Goal: Information Seeking & Learning: Learn about a topic

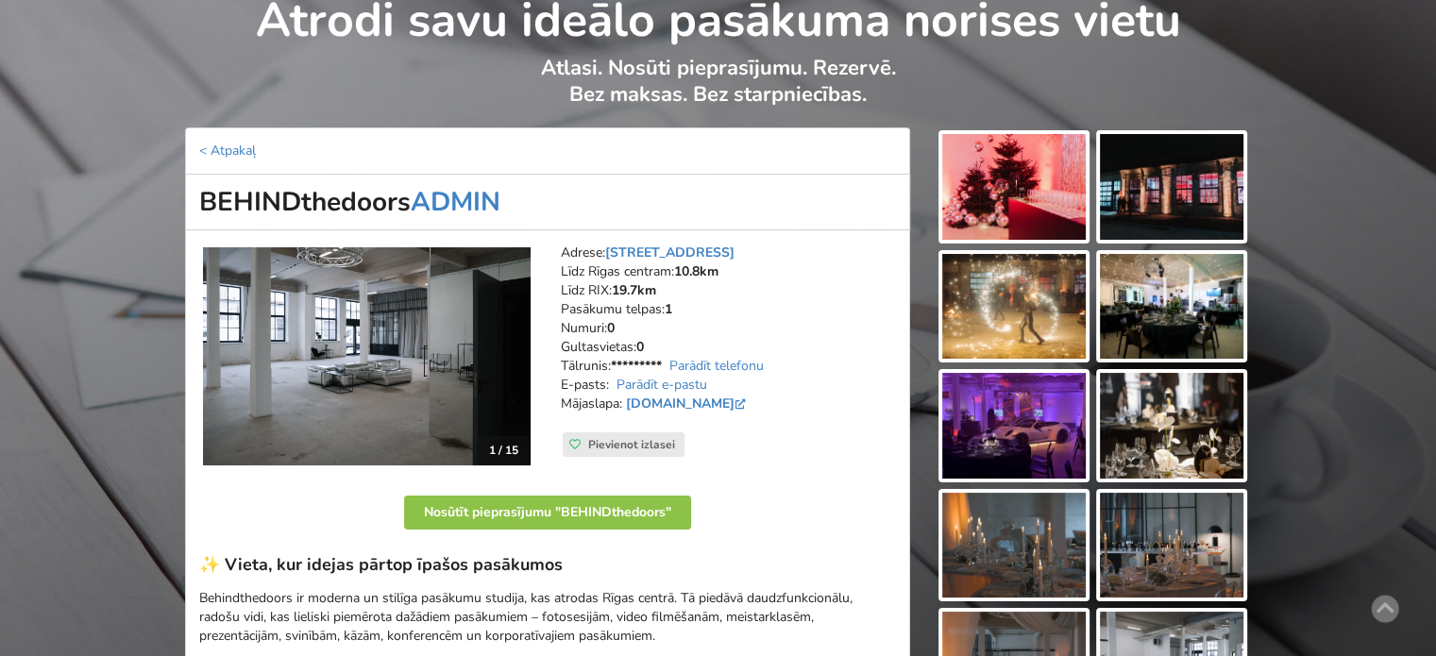
scroll to position [189, 0]
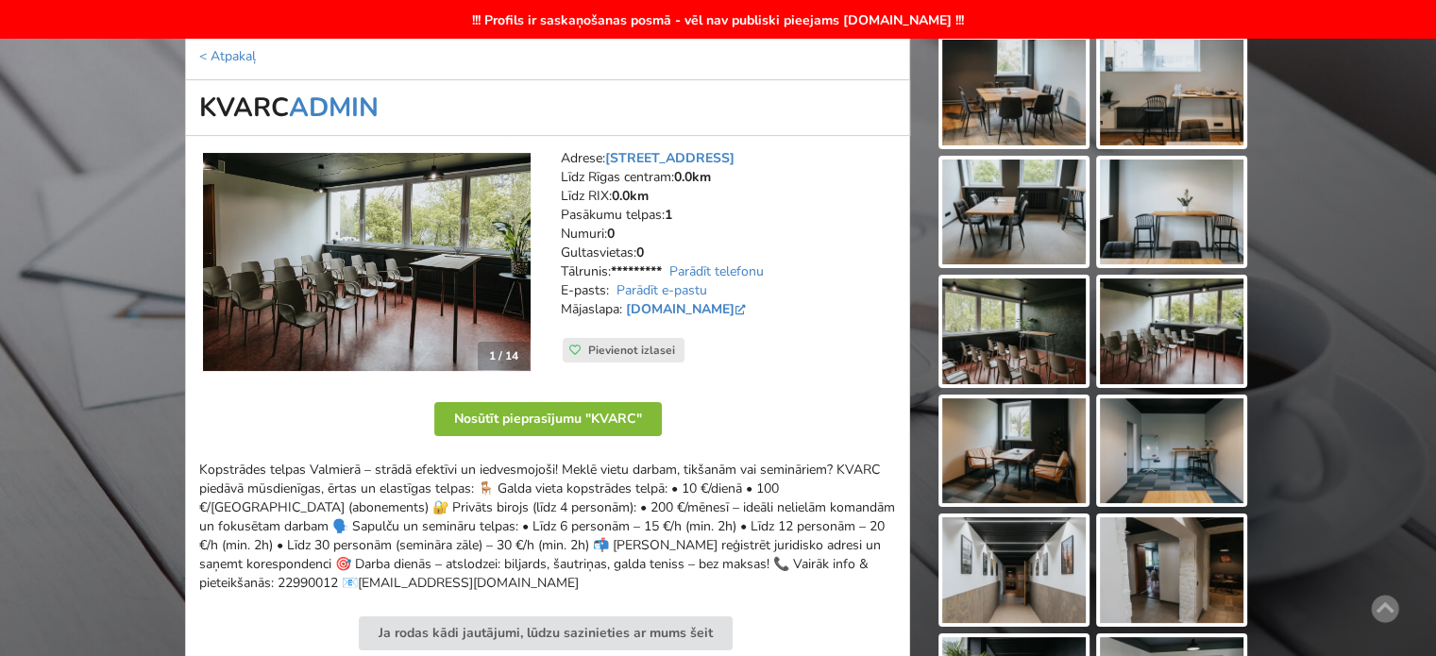
scroll to position [283, 0]
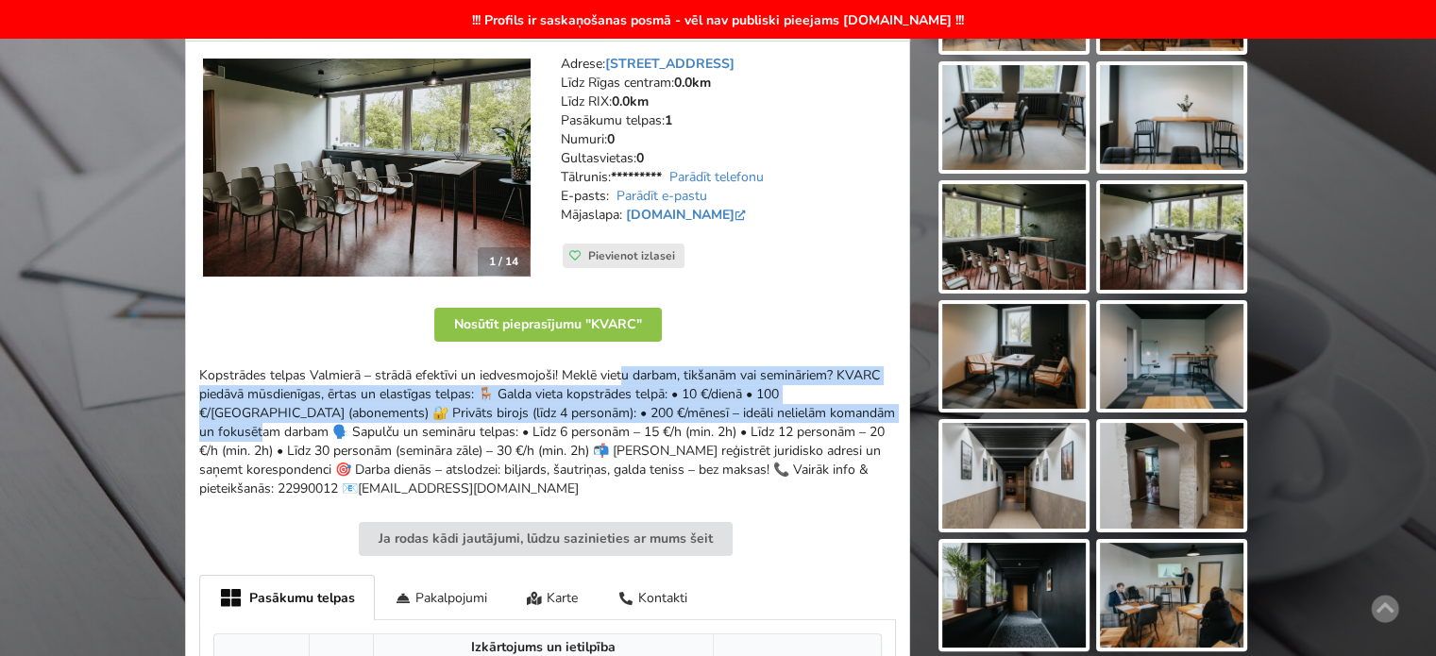
drag, startPoint x: 492, startPoint y: 370, endPoint x: 688, endPoint y: 420, distance: 202.7
click at [687, 420] on div "Kopstrādes telpas Valmierā – strādā efektīvi un iedvesmojoši! Meklē vietu darba…" at bounding box center [547, 432] width 697 height 132
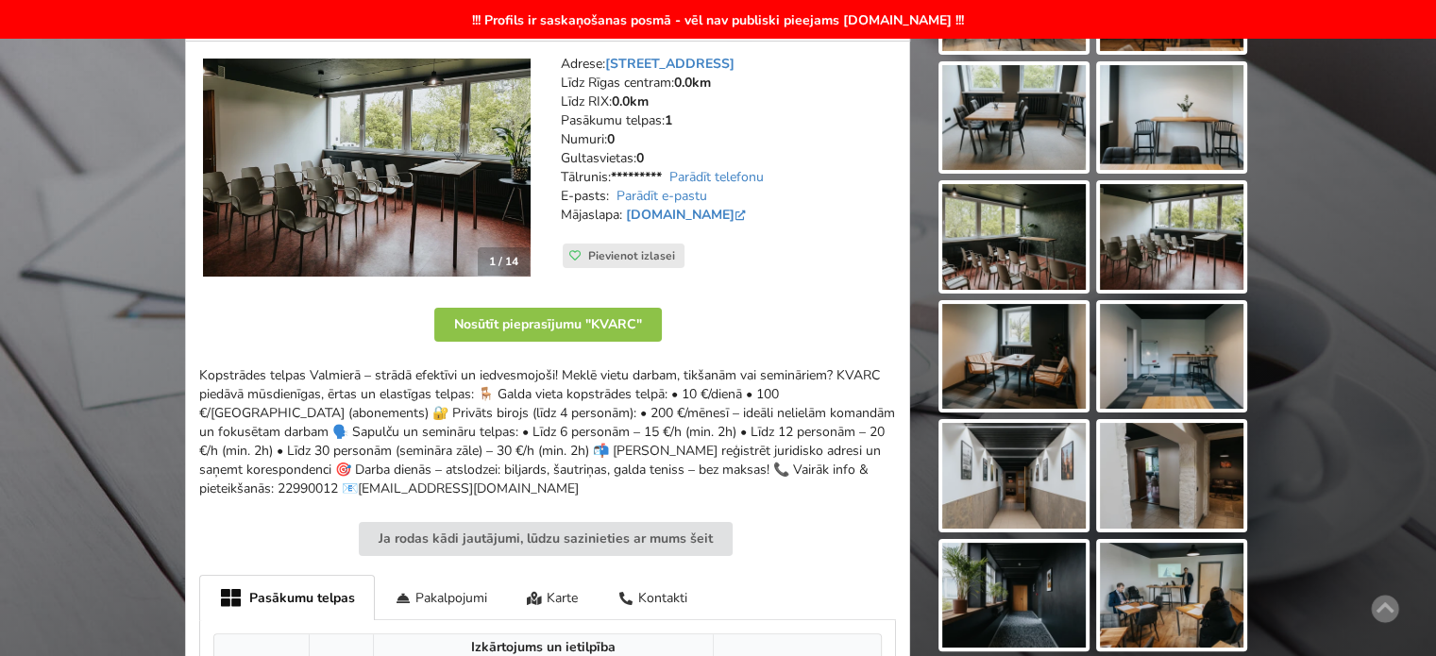
click at [688, 420] on div "Kopstrādes telpas Valmierā – strādā efektīvi un iedvesmojoši! Meklē vietu darba…" at bounding box center [547, 432] width 697 height 132
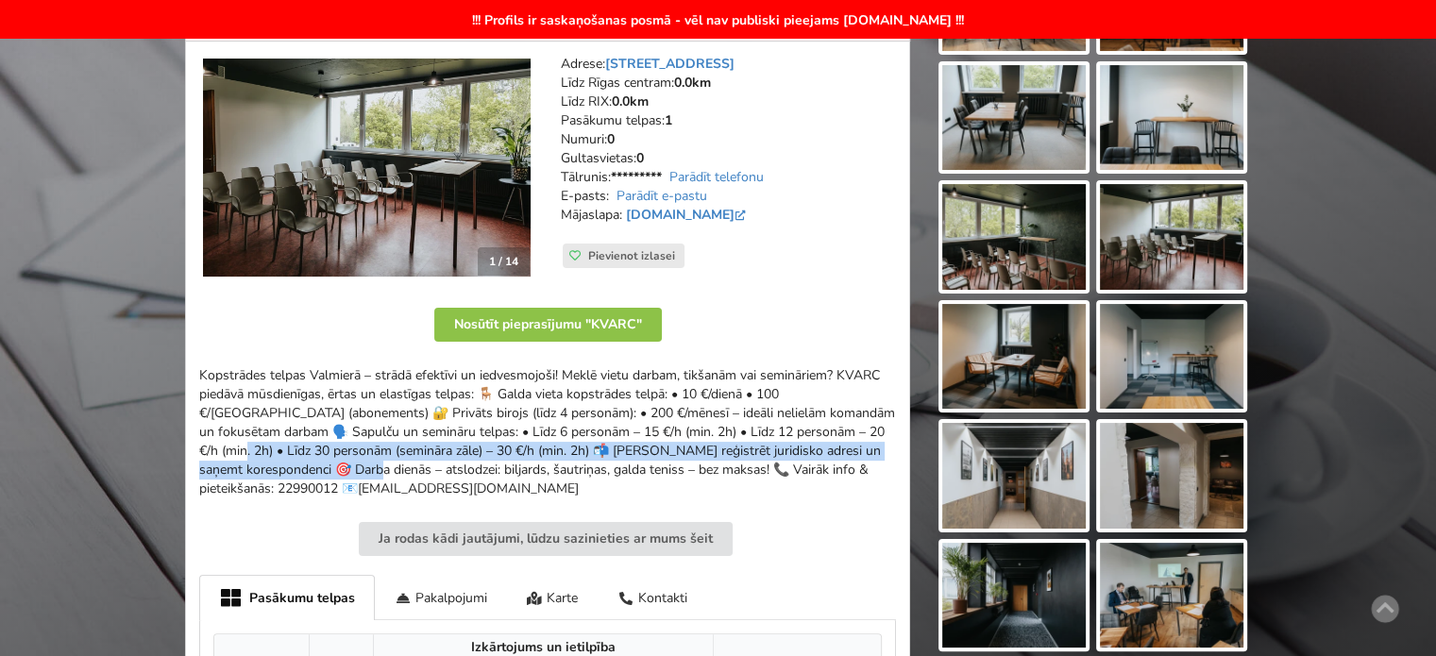
drag, startPoint x: 755, startPoint y: 449, endPoint x: 495, endPoint y: 388, distance: 267.6
click at [559, 407] on div "Kopstrādes telpas Valmierā – strādā efektīvi un iedvesmojoši! Meklē vietu darba…" at bounding box center [547, 432] width 697 height 132
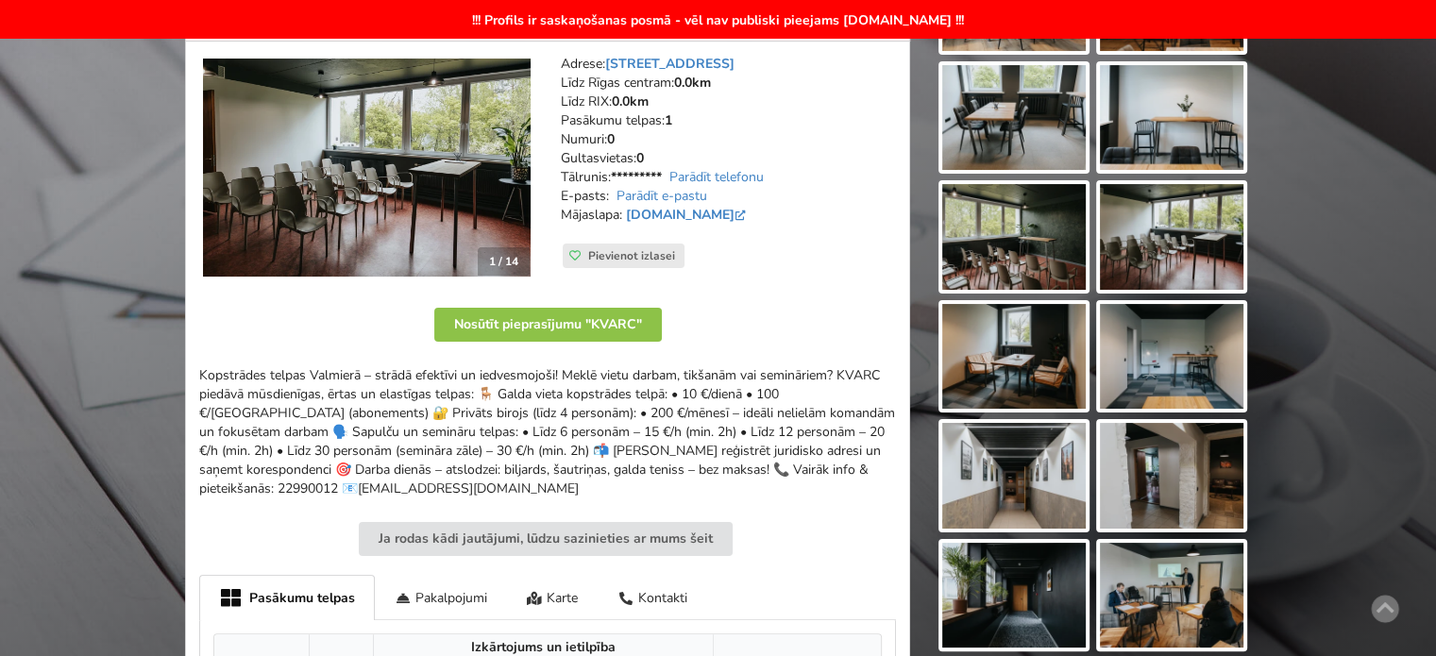
click at [495, 388] on div "Kopstrādes telpas Valmierā – strādā efektīvi un iedvesmojoši! Meklē vietu darba…" at bounding box center [547, 432] width 697 height 132
drag, startPoint x: 615, startPoint y: 377, endPoint x: 747, endPoint y: 415, distance: 137.5
click at [732, 410] on div "Kopstrādes telpas Valmierā – strādā efektīvi un iedvesmojoši! Meklē vietu darba…" at bounding box center [547, 432] width 697 height 132
click at [747, 415] on div "Kopstrādes telpas Valmierā – strādā efektīvi un iedvesmojoši! Meklē vietu darba…" at bounding box center [547, 432] width 697 height 132
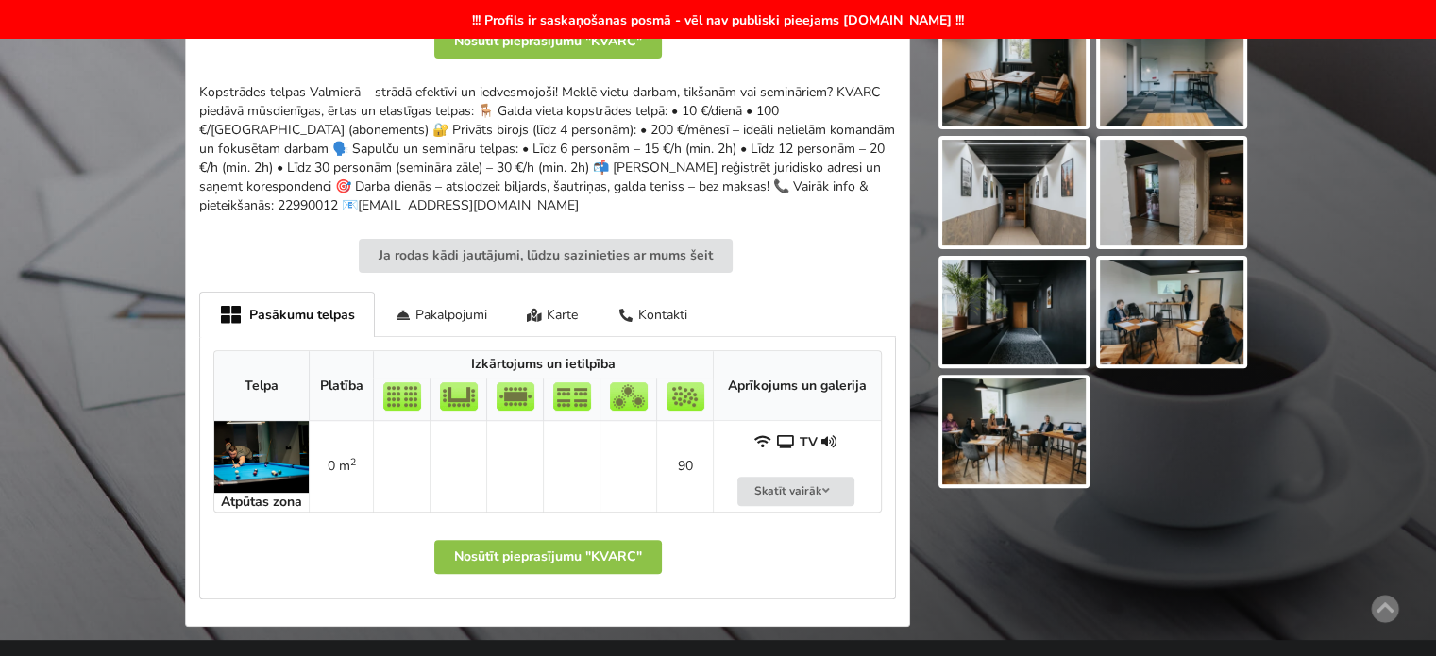
scroll to position [661, 0]
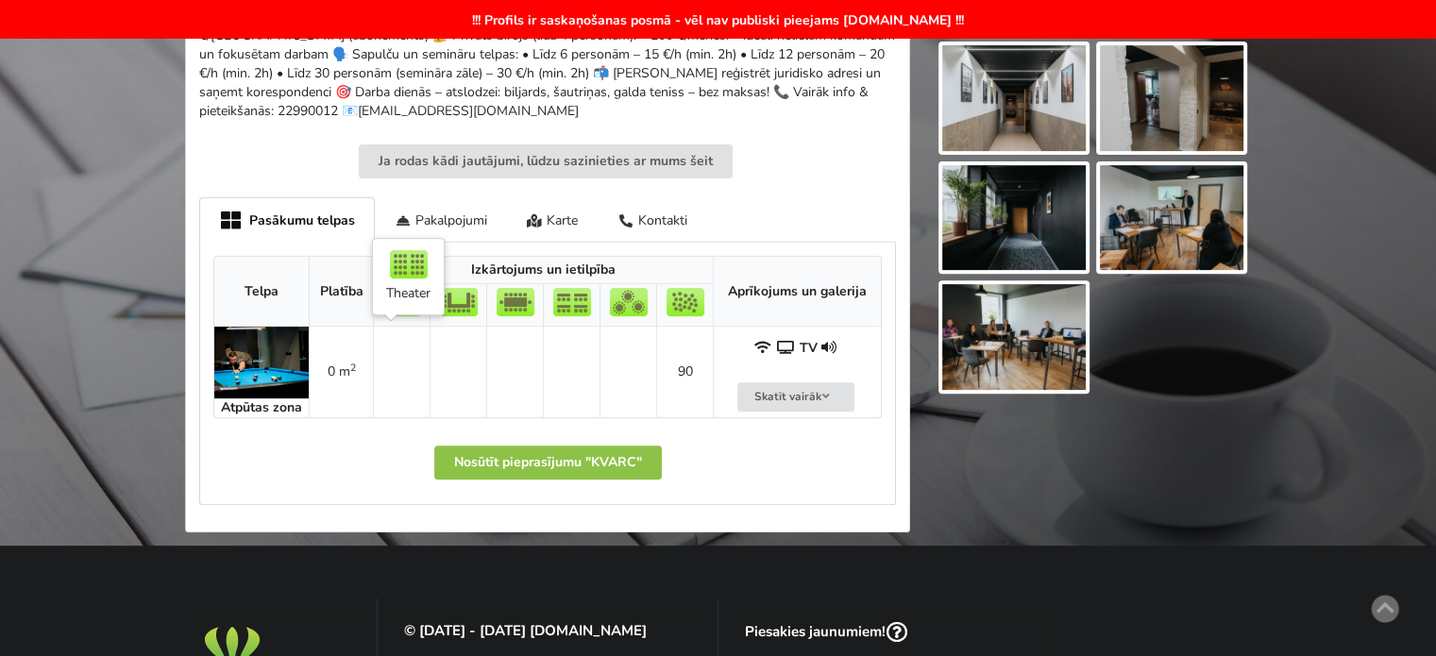
click at [387, 377] on td at bounding box center [401, 372] width 57 height 91
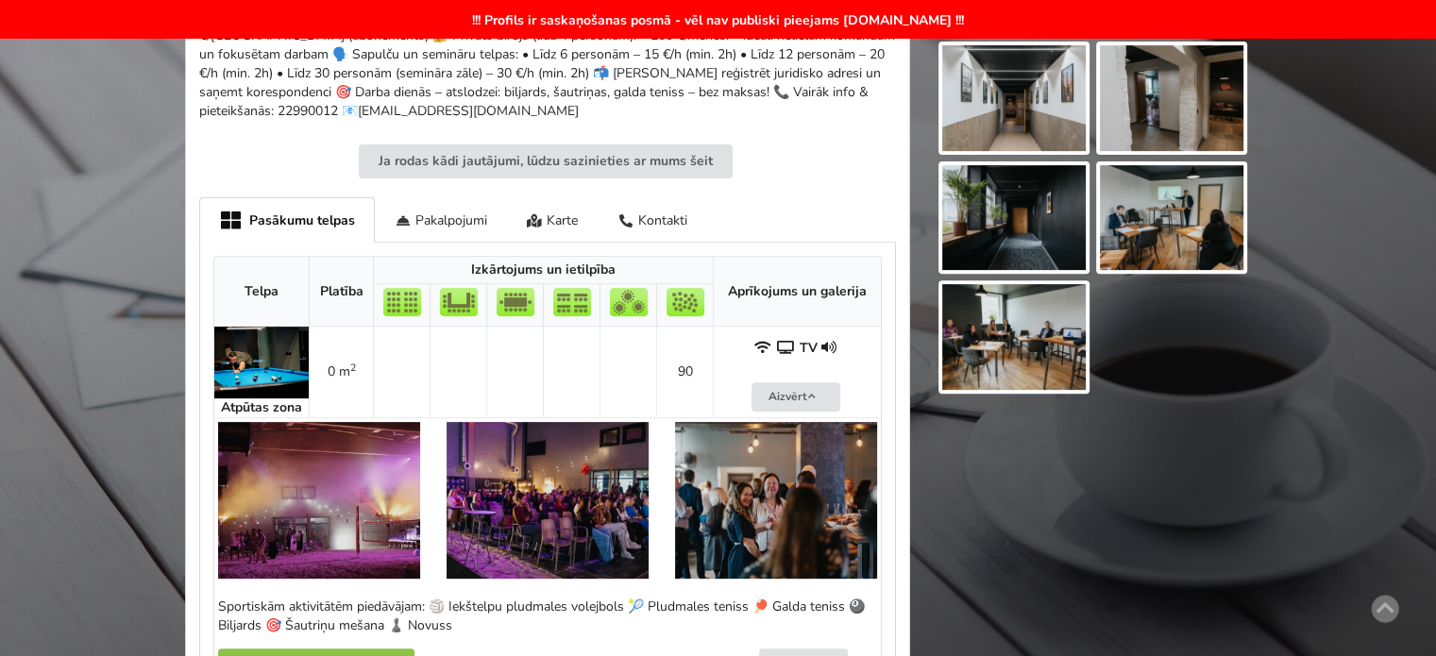
scroll to position [755, 0]
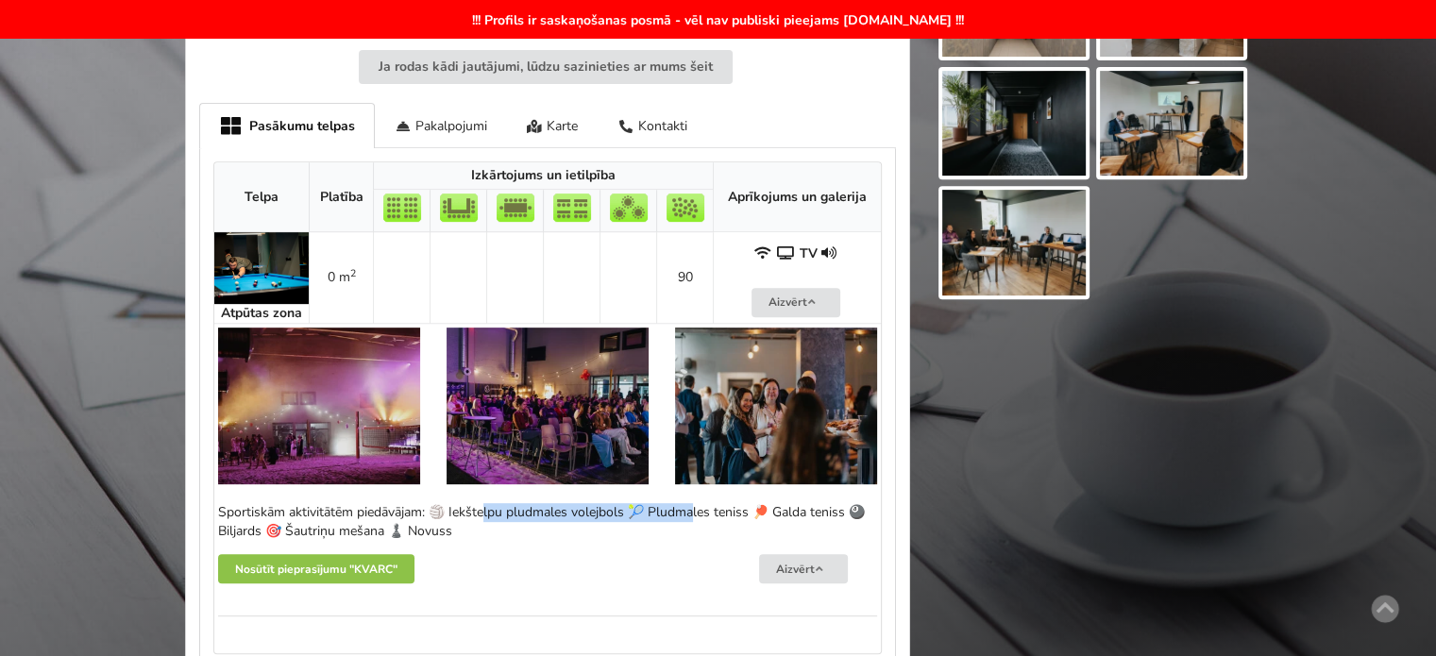
drag, startPoint x: 348, startPoint y: 511, endPoint x: 557, endPoint y: 519, distance: 209.8
click at [555, 518] on div "Sportiskām aktivitātēm piedāvājam: 🏐 Iekštelpu pludmales volejbols 🎾 Pludmales …" at bounding box center [547, 522] width 659 height 38
click at [567, 520] on div "Sportiskām aktivitātēm piedāvājam: 🏐 Iekštelpu pludmales volejbols 🎾 Pludmales …" at bounding box center [547, 522] width 659 height 38
drag, startPoint x: 508, startPoint y: 530, endPoint x: 324, endPoint y: 515, distance: 184.8
click at [324, 516] on div "Sportiskām aktivitātēm piedāvājam: 🏐 Iekštelpu pludmales volejbols 🎾 Pludmales …" at bounding box center [547, 522] width 659 height 38
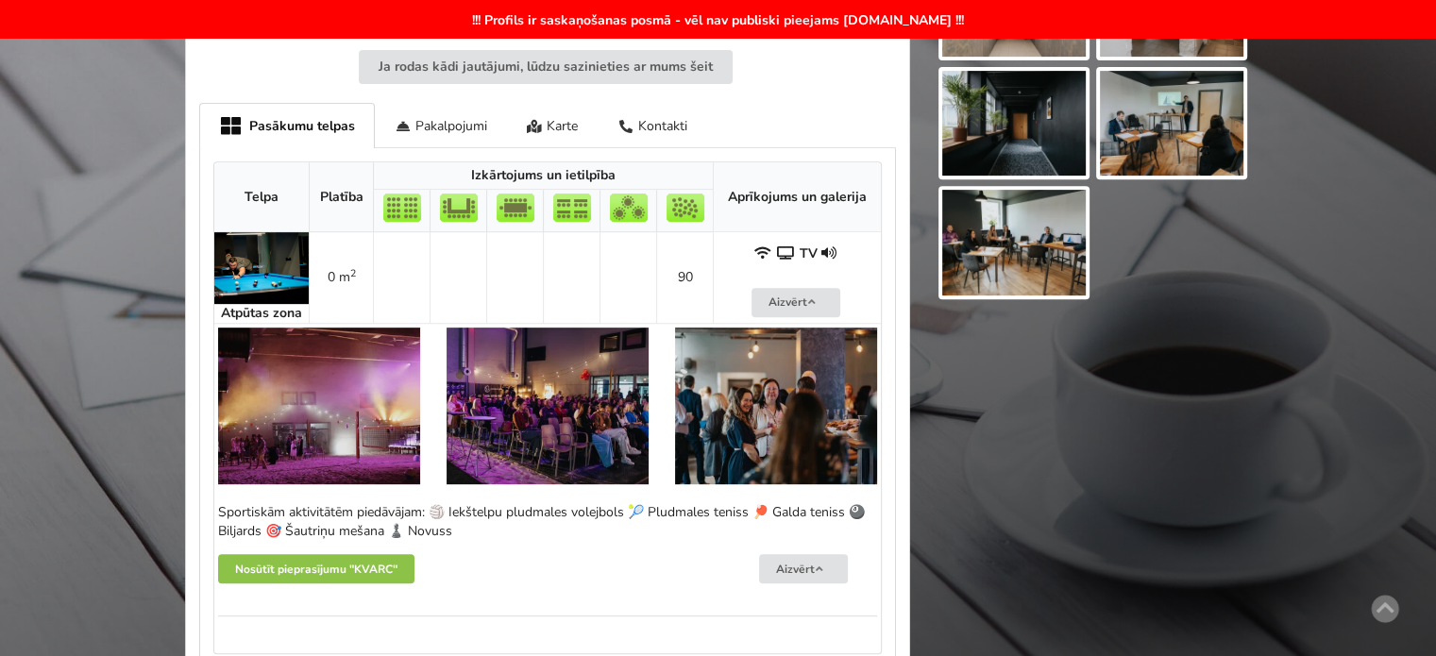
click at [324, 515] on div "Sportiskām aktivitātēm piedāvājam: 🏐 Iekštelpu pludmales volejbols 🎾 Pludmales …" at bounding box center [547, 522] width 659 height 38
drag, startPoint x: 312, startPoint y: 509, endPoint x: 514, endPoint y: 530, distance: 203.2
click at [513, 528] on div "Sportiskām aktivitātēm piedāvājam: 🏐 Iekštelpu pludmales volejbols 🎾 Pludmales …" at bounding box center [547, 522] width 659 height 38
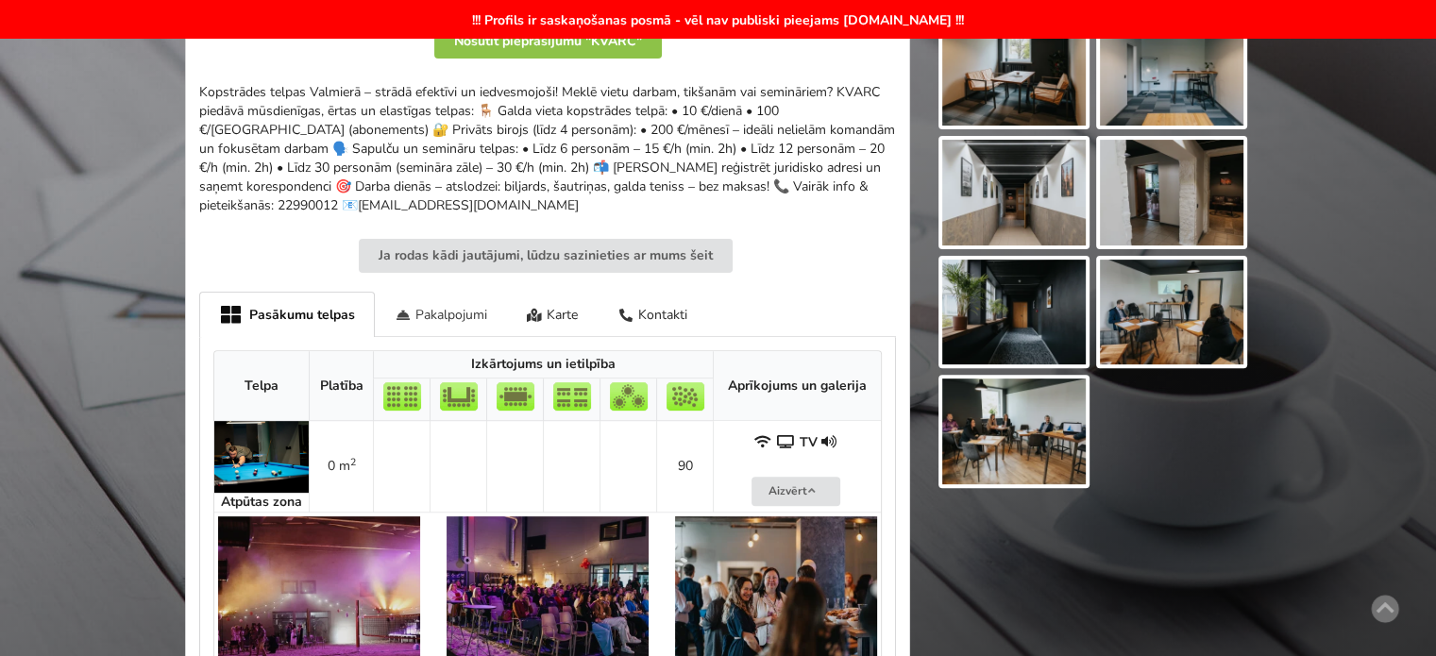
click at [475, 312] on div "Pakalpojumi" at bounding box center [441, 314] width 132 height 44
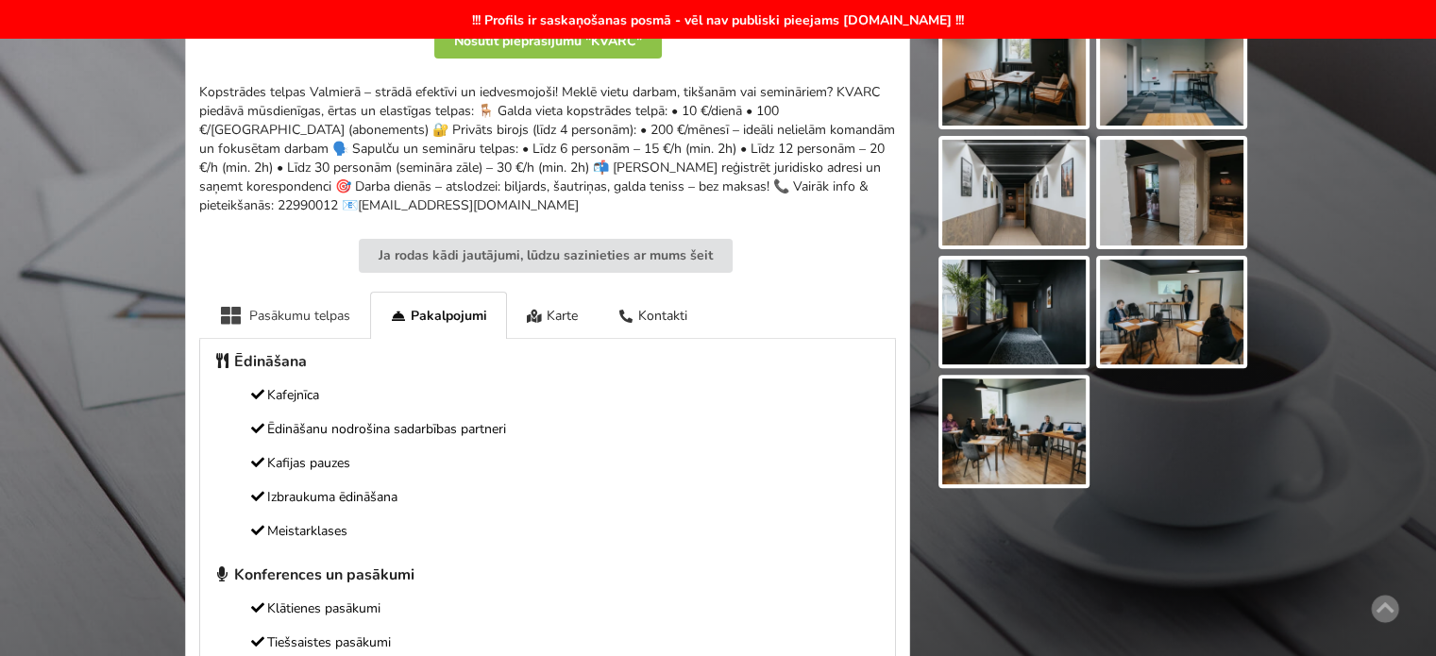
click at [280, 324] on div "Pasākumu telpas" at bounding box center [284, 315] width 171 height 46
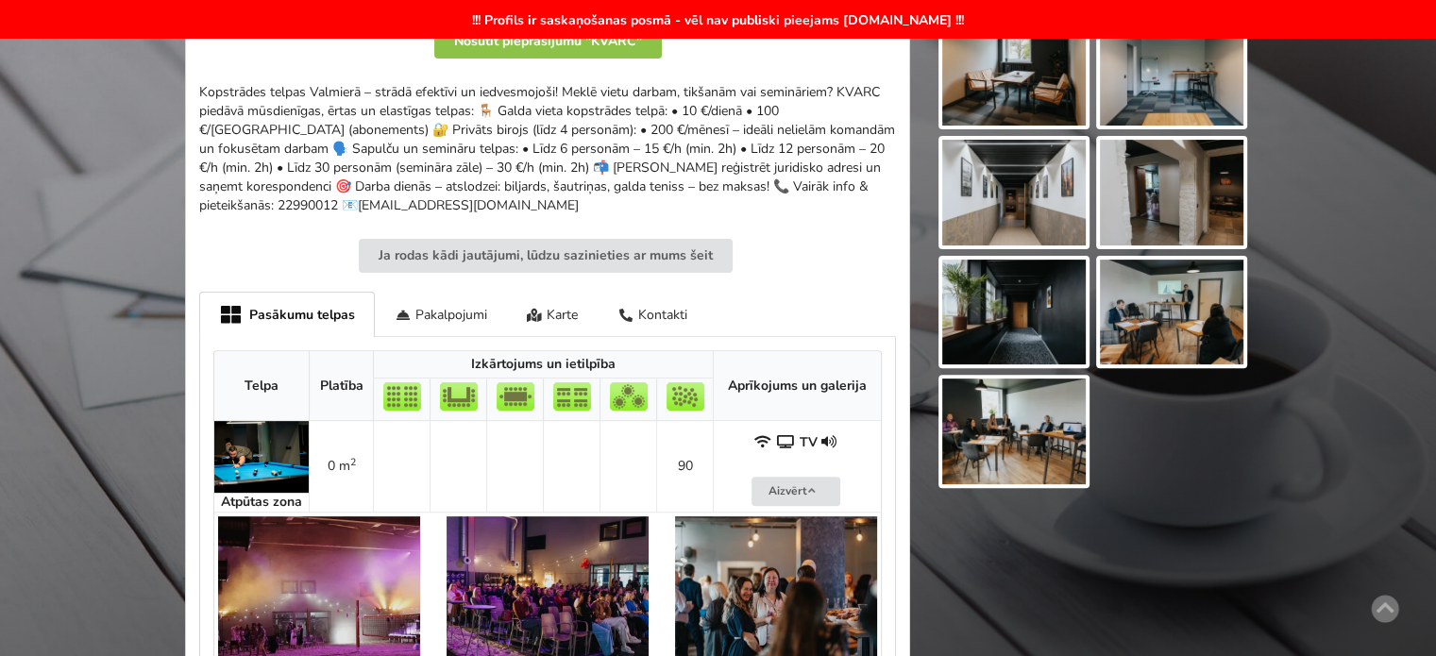
scroll to position [189, 0]
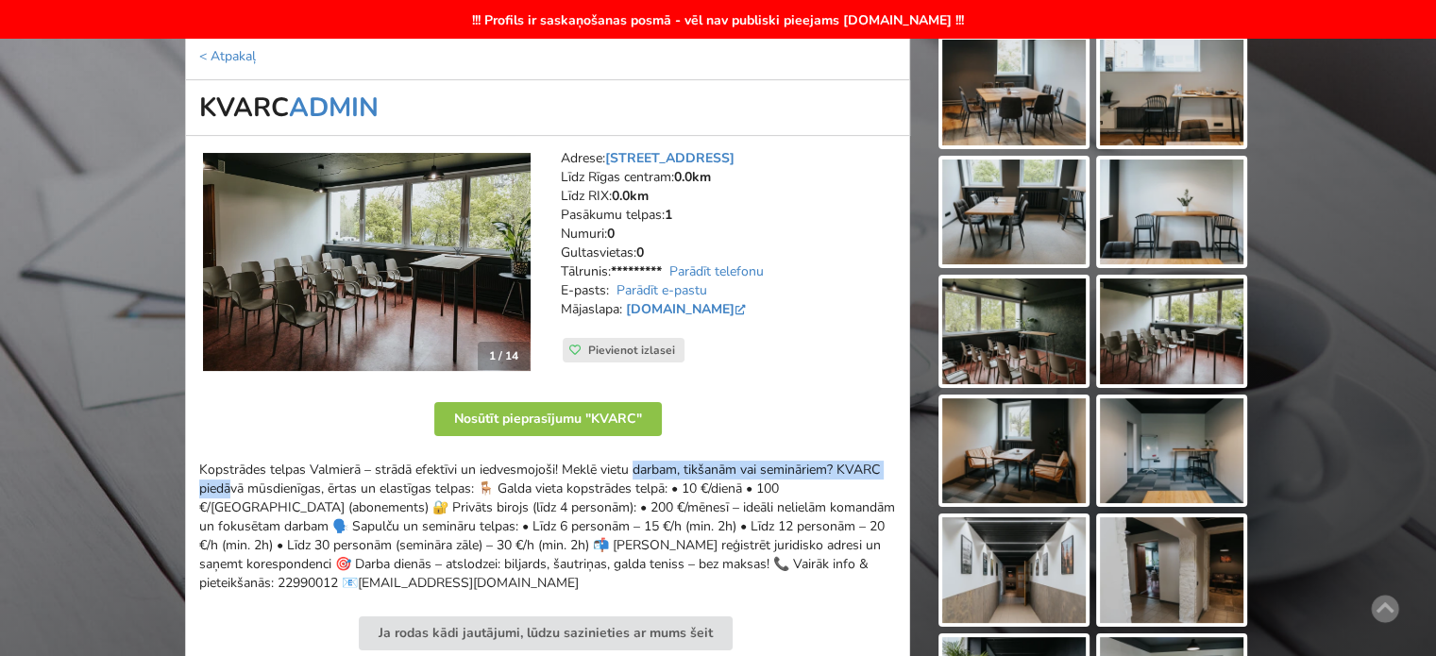
drag, startPoint x: 448, startPoint y: 467, endPoint x: 755, endPoint y: 479, distance: 307.1
click at [709, 475] on div "Kopstrādes telpas Valmierā – strādā efektīvi un iedvesmojoši! Meklē vietu darba…" at bounding box center [547, 527] width 697 height 132
click at [755, 479] on div "Kopstrādes telpas Valmierā – strādā efektīvi un iedvesmojoši! Meklē vietu darba…" at bounding box center [547, 527] width 697 height 132
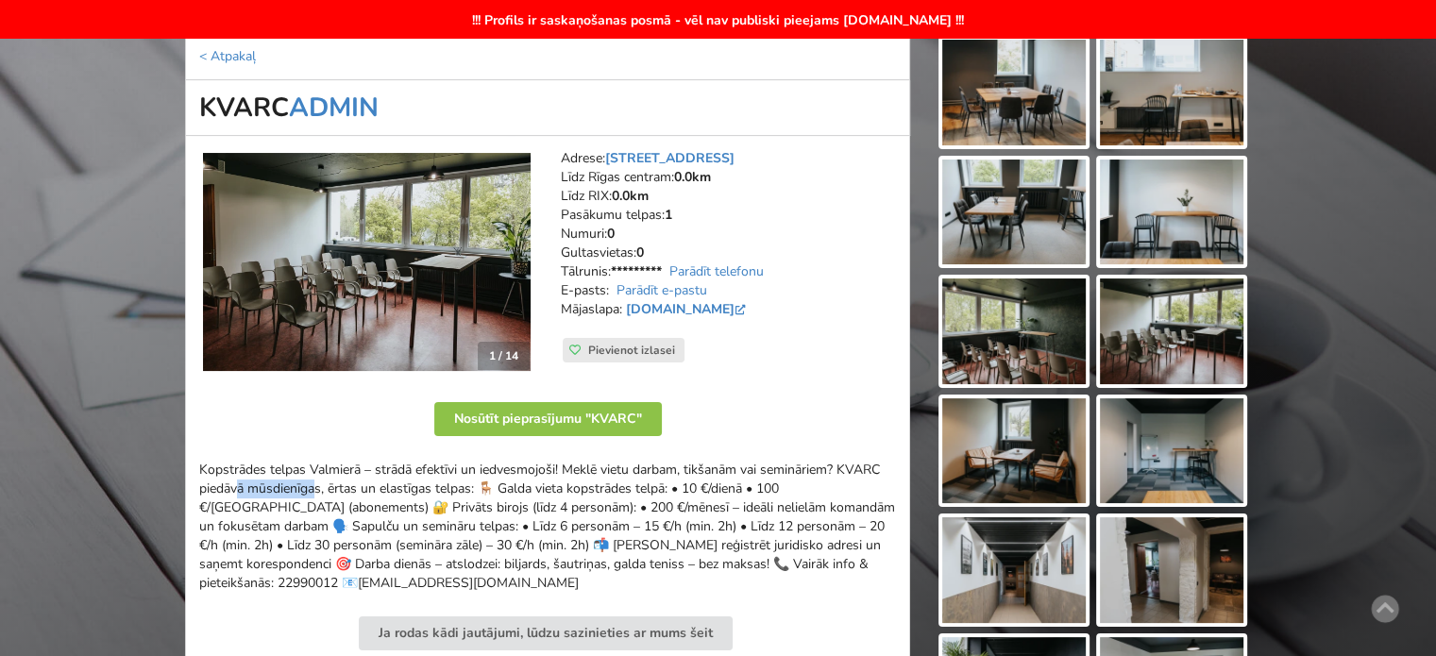
drag, startPoint x: 737, startPoint y: 464, endPoint x: 797, endPoint y: 471, distance: 60.9
click at [797, 471] on div "Kopstrādes telpas Valmierā – strādā efektīvi un iedvesmojoši! Meklē vietu darba…" at bounding box center [547, 527] width 697 height 132
drag, startPoint x: 344, startPoint y: 471, endPoint x: 562, endPoint y: 479, distance: 218.3
click at [555, 479] on div "Kopstrādes telpas Valmierā – strādā efektīvi un iedvesmojoši! Meklē vietu darba…" at bounding box center [547, 527] width 697 height 132
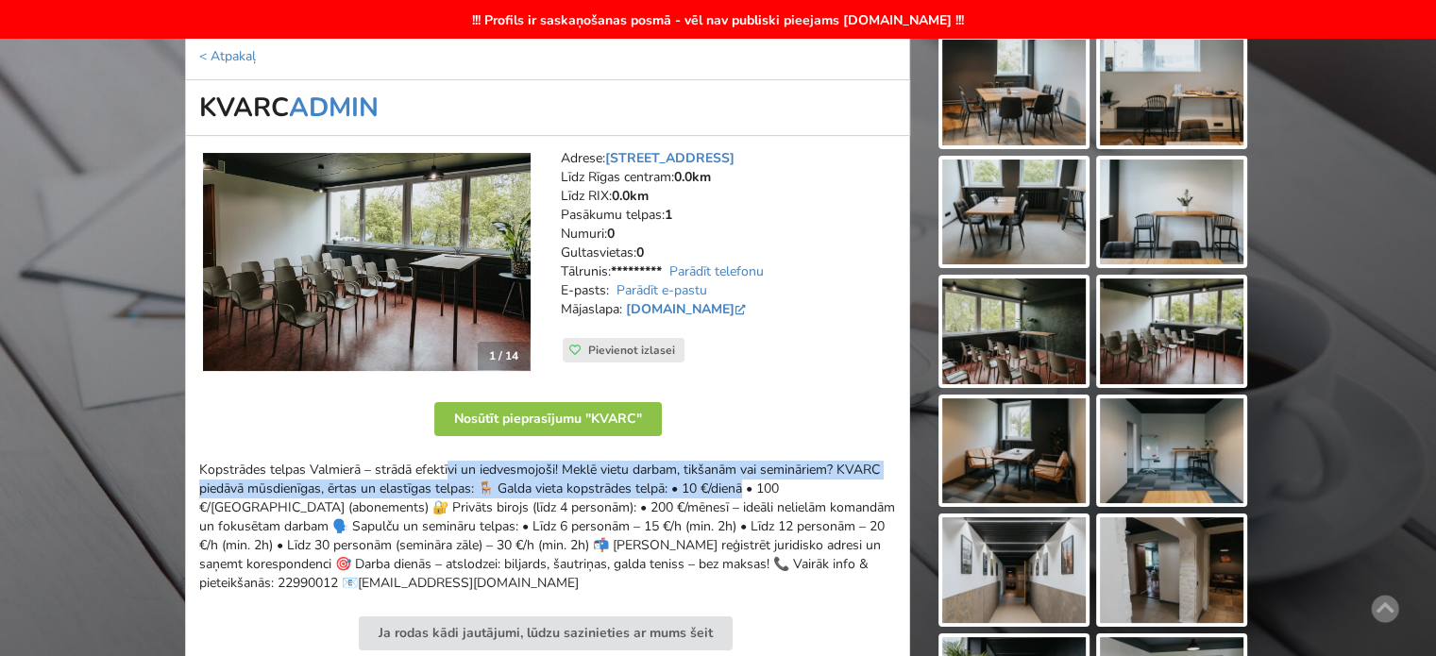
click at [562, 479] on div "Kopstrādes telpas Valmierā – strādā efektīvi un iedvesmojoši! Meklē vietu darba…" at bounding box center [547, 527] width 697 height 132
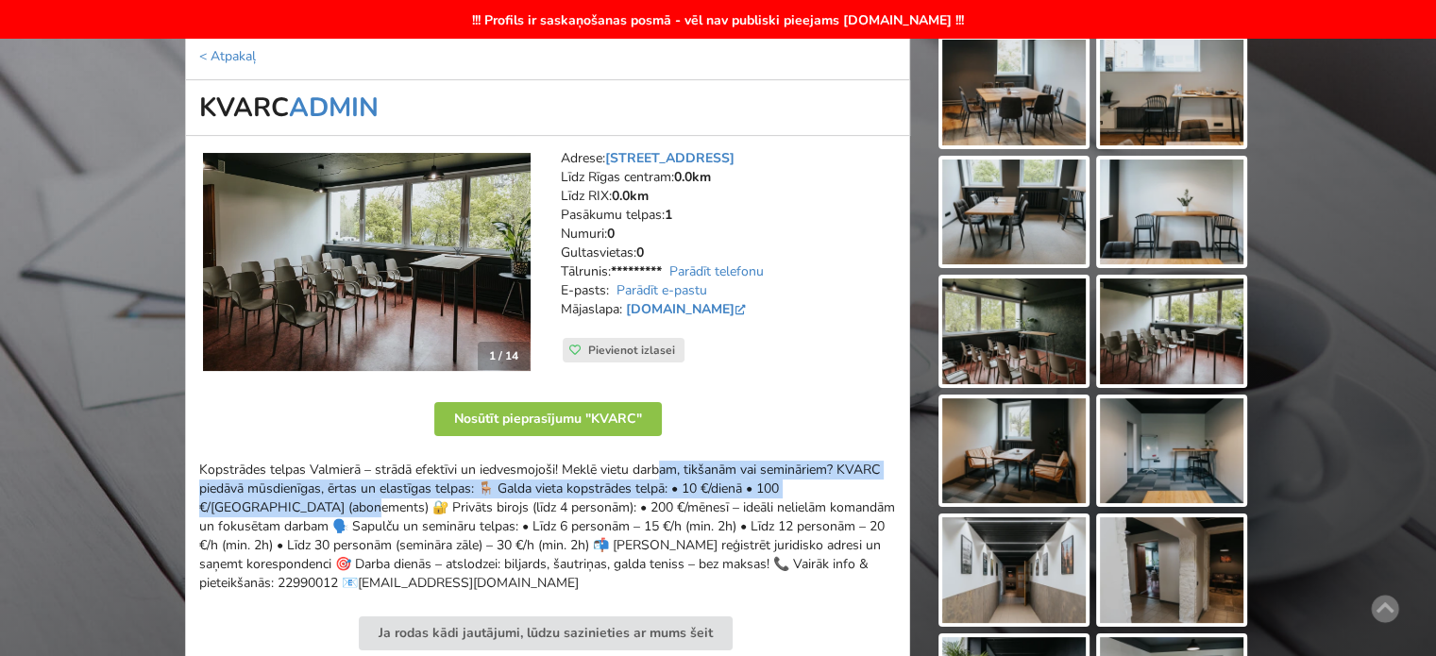
drag, startPoint x: 472, startPoint y: 477, endPoint x: 801, endPoint y: 501, distance: 329.5
click at [755, 494] on div "Kopstrādes telpas Valmierā – strādā efektīvi un iedvesmojoši! Meklē vietu darba…" at bounding box center [547, 527] width 697 height 132
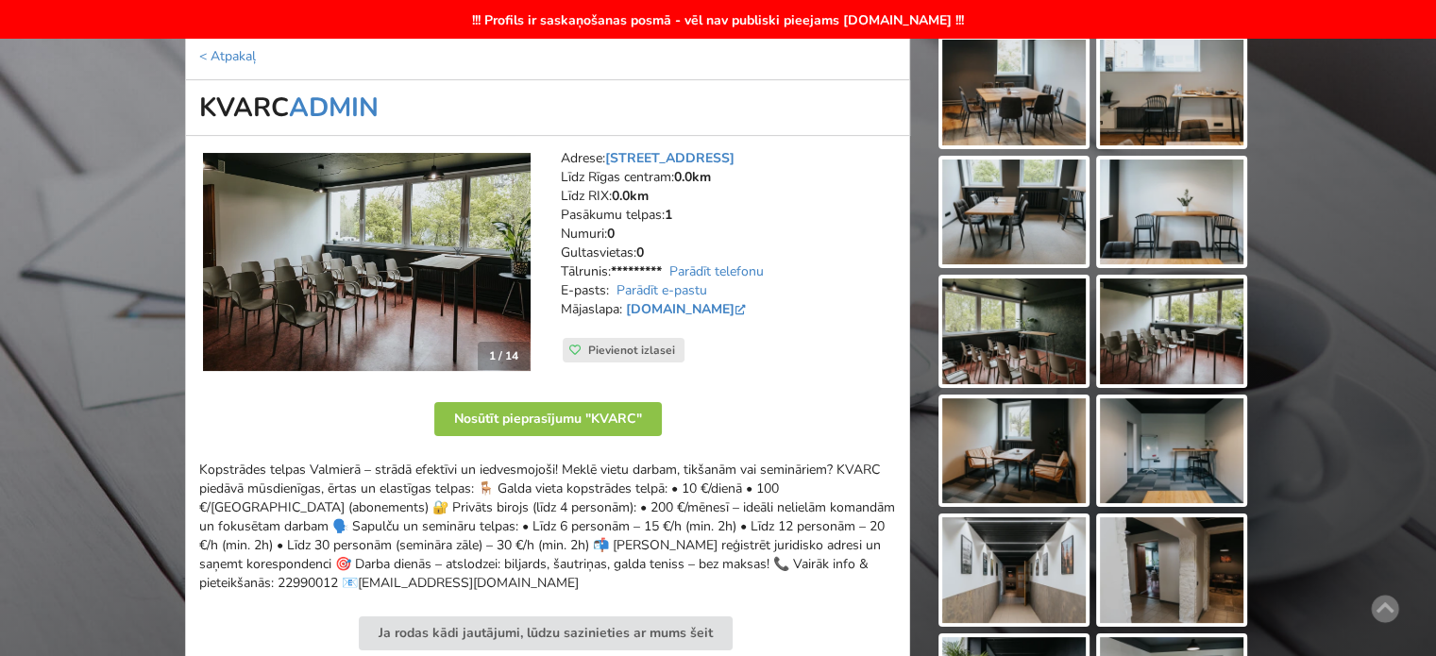
click at [801, 501] on div "Kopstrādes telpas Valmierā – strādā efektīvi un iedvesmojoši! Meklē vietu darba…" at bounding box center [547, 527] width 697 height 132
drag, startPoint x: 514, startPoint y: 477, endPoint x: 761, endPoint y: 496, distance: 248.1
click at [754, 495] on div "Kopstrādes telpas Valmierā – strādā efektīvi un iedvesmojoši! Meklē vietu darba…" at bounding box center [547, 527] width 697 height 132
click at [769, 496] on div "Kopstrādes telpas Valmierā – strādā efektīvi un iedvesmojoši! Meklē vietu darba…" at bounding box center [547, 527] width 697 height 132
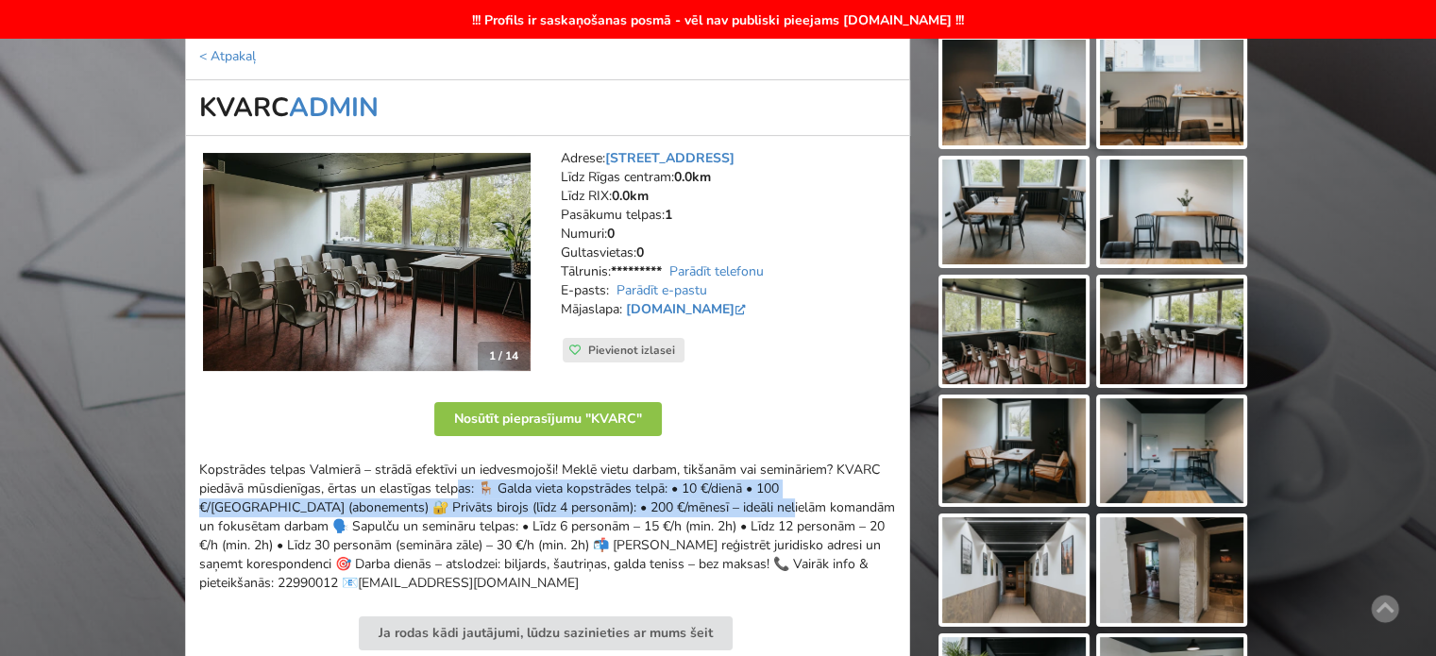
drag, startPoint x: 507, startPoint y: 497, endPoint x: 528, endPoint y: 501, distance: 21.3
click at [528, 501] on div "Kopstrādes telpas Valmierā – strādā efektīvi un iedvesmojoši! Meklē vietu darba…" at bounding box center [547, 527] width 697 height 132
click at [530, 501] on div "Kopstrādes telpas Valmierā – strādā efektīvi un iedvesmojoši! Meklē vietu darba…" at bounding box center [547, 527] width 697 height 132
drag, startPoint x: 366, startPoint y: 481, endPoint x: 735, endPoint y: 504, distance: 369.1
click at [733, 504] on div "Kopstrādes telpas Valmierā – strādā efektīvi un iedvesmojoši! Meklē vietu darba…" at bounding box center [547, 527] width 697 height 132
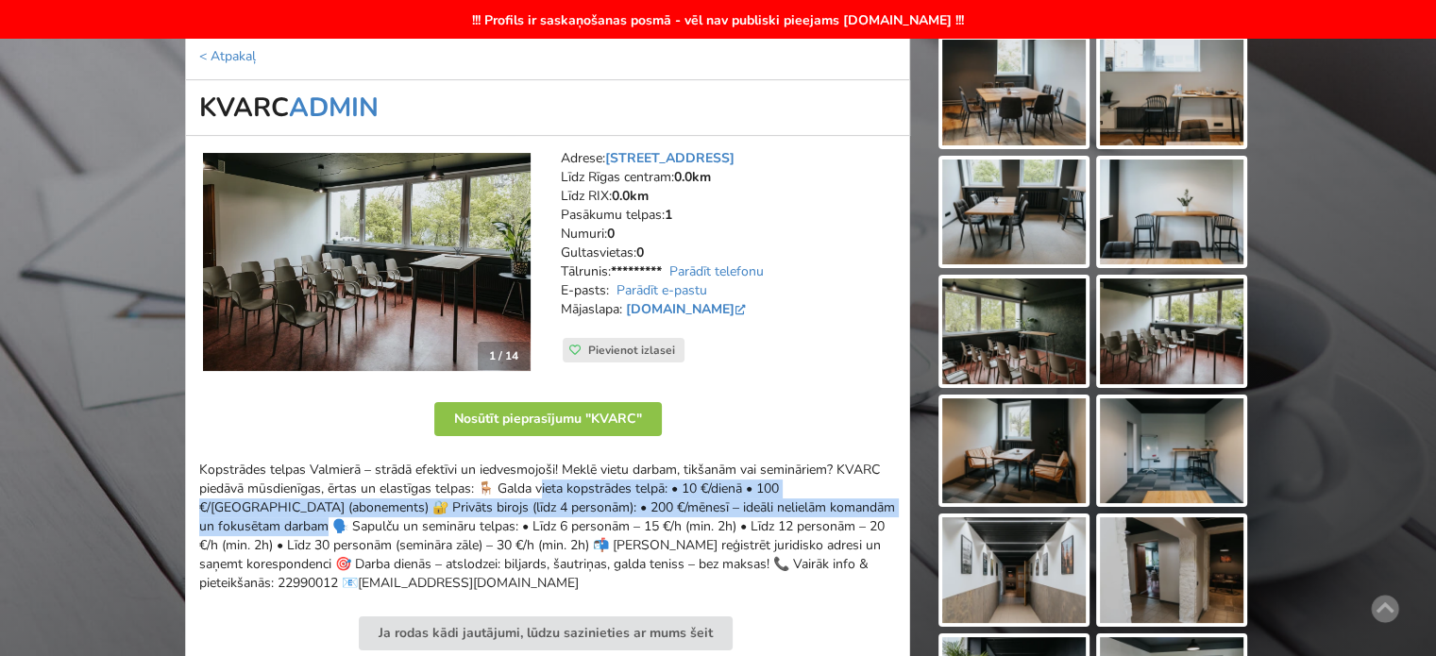
click at [735, 504] on div "Kopstrādes telpas Valmierā – strādā efektīvi un iedvesmojoši! Meklē vietu darba…" at bounding box center [547, 527] width 697 height 132
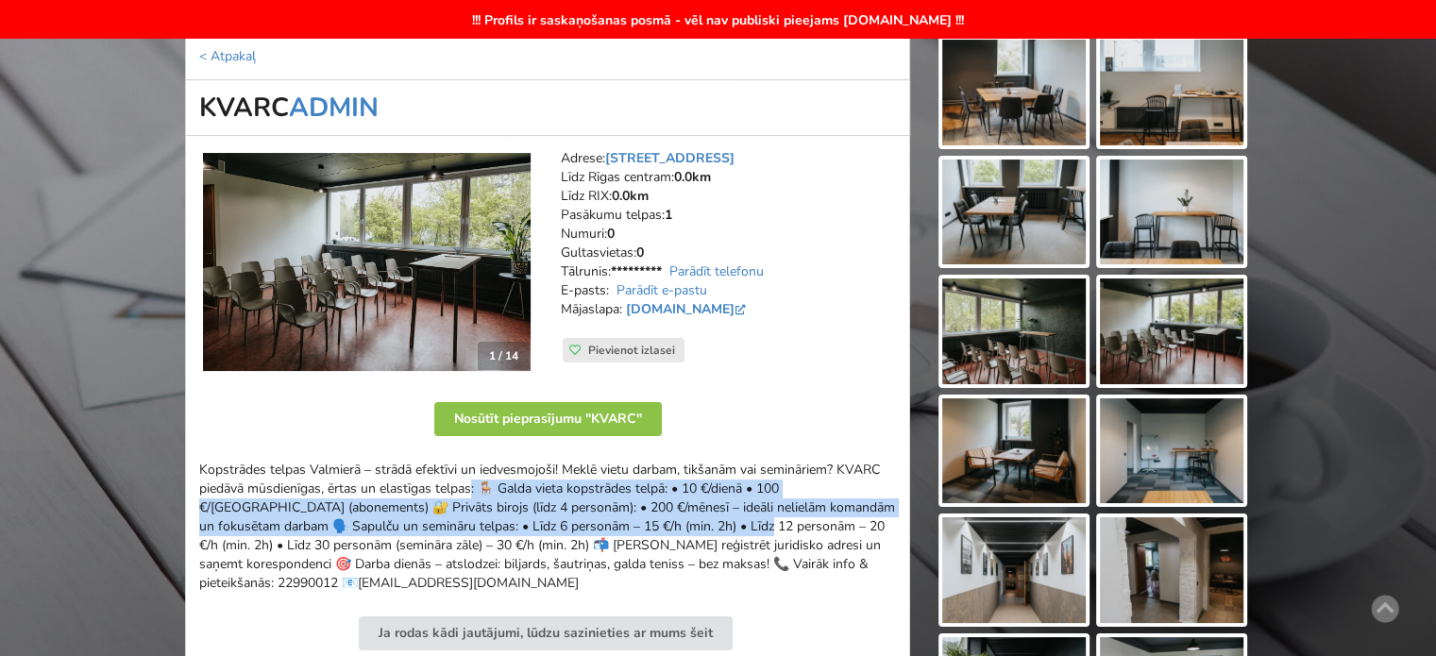
drag, startPoint x: 340, startPoint y: 483, endPoint x: 549, endPoint y: 524, distance: 212.8
click at [549, 524] on div "Kopstrādes telpas Valmierā – strādā efektīvi un iedvesmojoši! Meklē vietu darba…" at bounding box center [547, 527] width 697 height 132
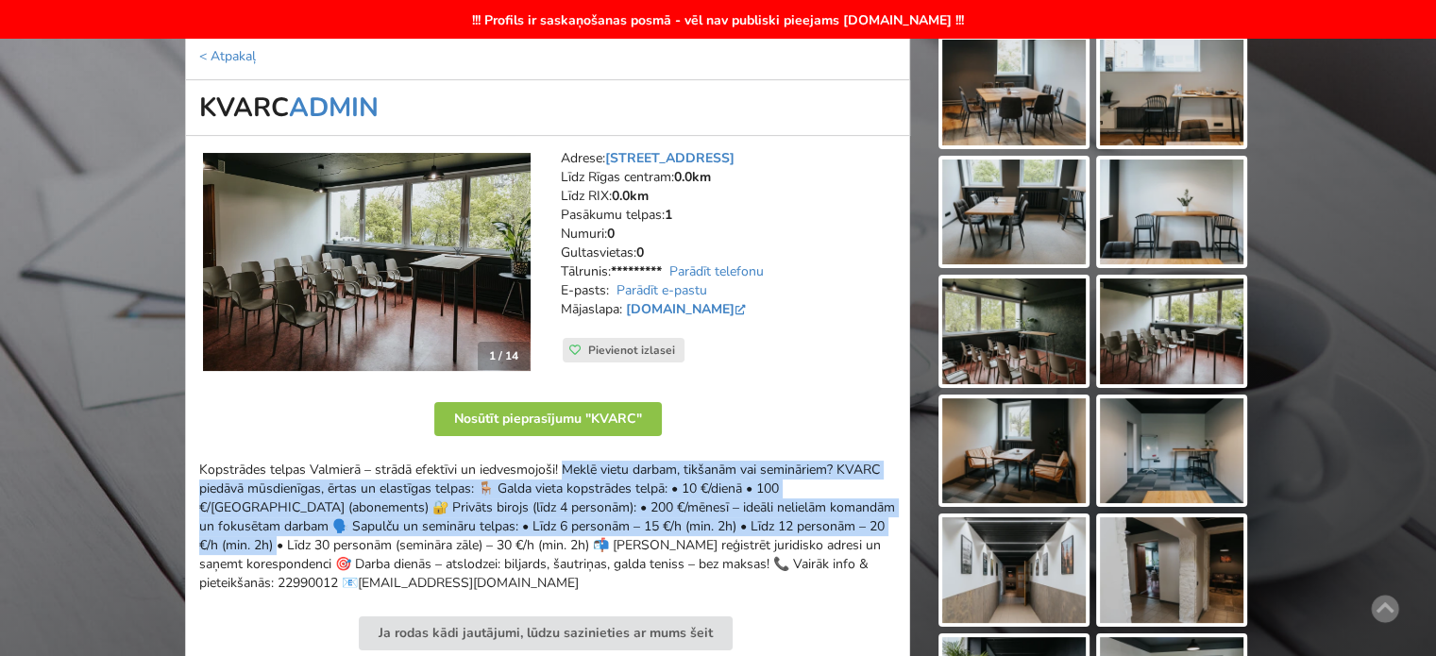
drag, startPoint x: 408, startPoint y: 474, endPoint x: 754, endPoint y: 526, distance: 349.5
click at [723, 526] on div "Kopstrādes telpas Valmierā – strādā efektīvi un iedvesmojoši! Meklē vietu darba…" at bounding box center [547, 527] width 697 height 132
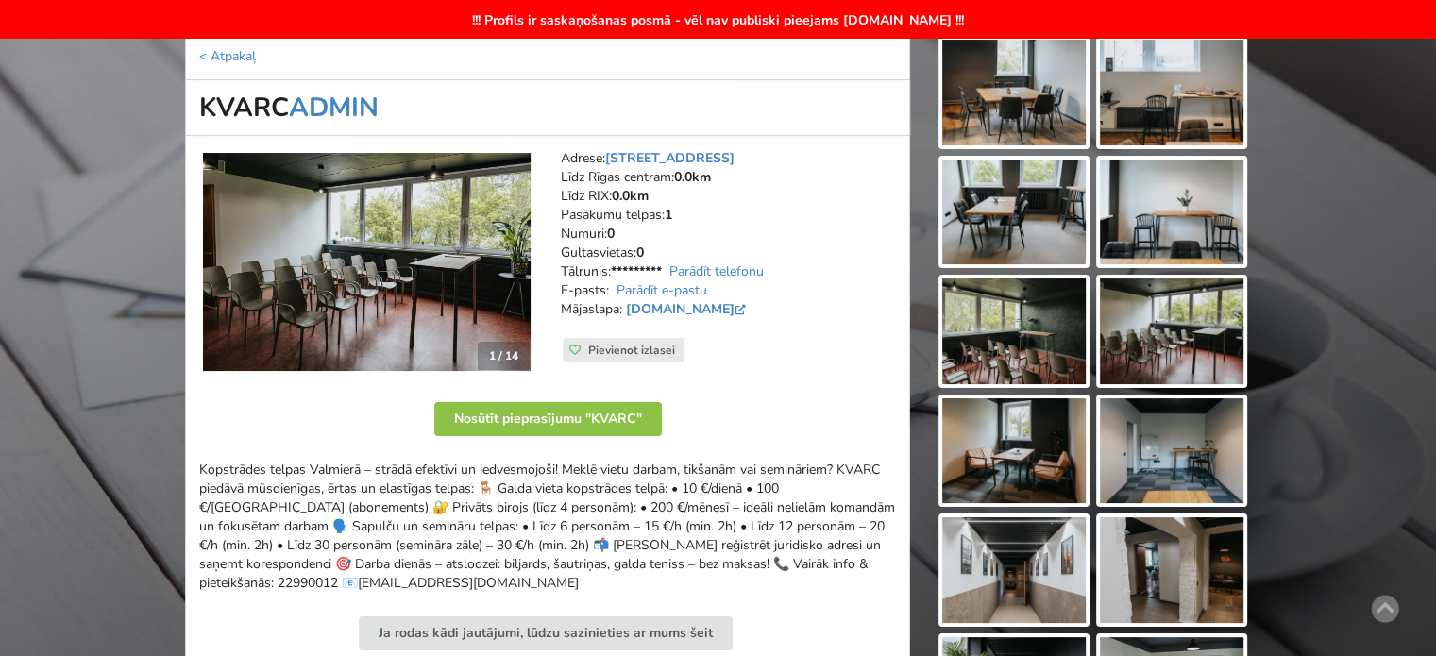
click at [754, 526] on div "Kopstrādes telpas Valmierā – strādā efektīvi un iedvesmojoši! Meklē vietu darba…" at bounding box center [547, 527] width 697 height 132
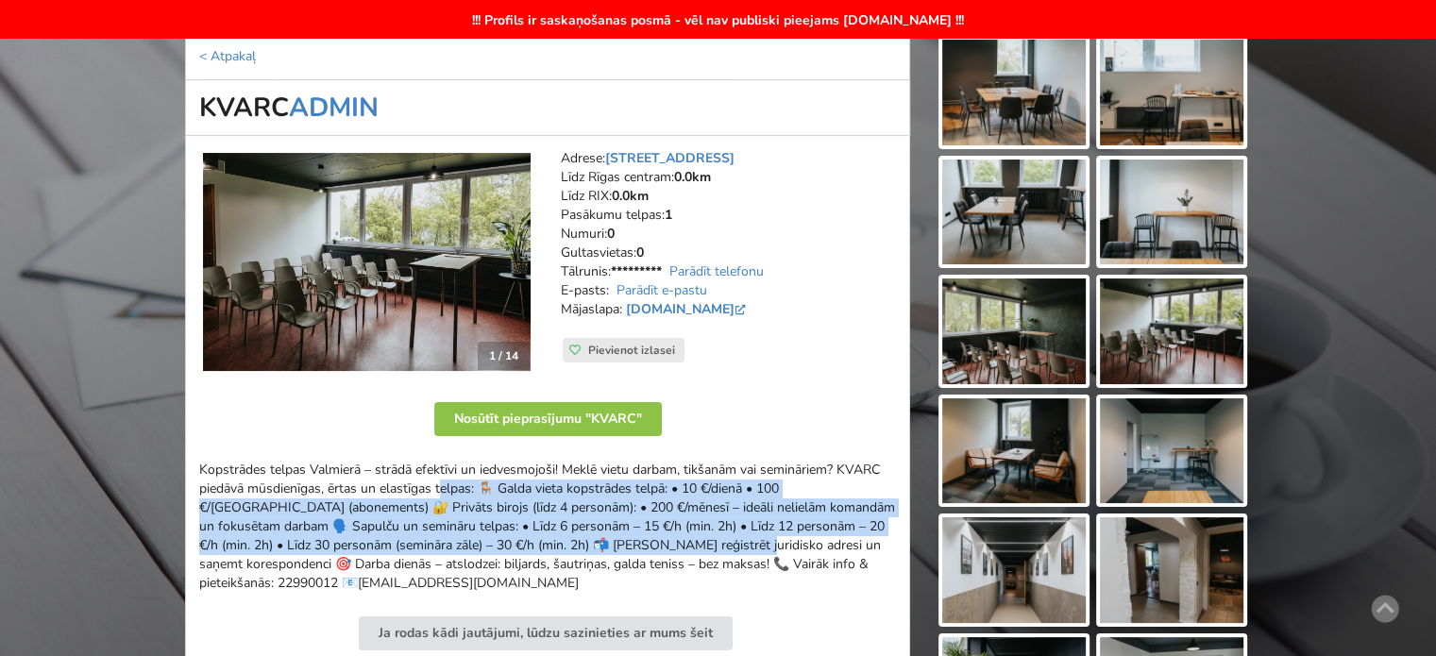
drag, startPoint x: 249, startPoint y: 481, endPoint x: 521, endPoint y: 542, distance: 278.8
click at [518, 541] on div "Kopstrādes telpas Valmierā – strādā efektīvi un iedvesmojoši! Meklē vietu darba…" at bounding box center [547, 527] width 697 height 132
click at [521, 542] on div "Kopstrādes telpas Valmierā – strādā efektīvi un iedvesmojoši! Meklē vietu darba…" at bounding box center [547, 527] width 697 height 132
drag, startPoint x: 441, startPoint y: 530, endPoint x: 554, endPoint y: 547, distance: 114.6
click at [552, 547] on div "Kopstrādes telpas Valmierā – strādā efektīvi un iedvesmojoši! Meklē vietu darba…" at bounding box center [547, 527] width 697 height 132
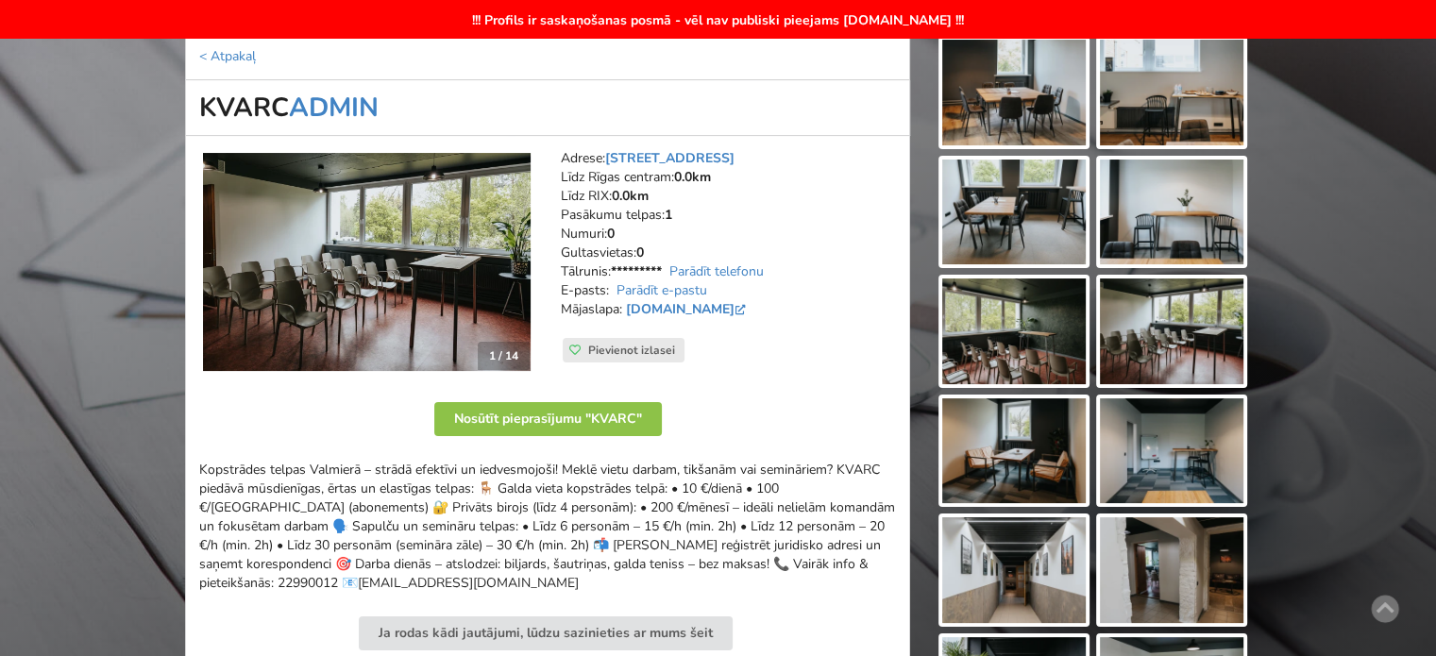
click at [554, 547] on div "Kopstrādes telpas Valmierā – strādā efektīvi un iedvesmojoši! Meklē vietu darba…" at bounding box center [547, 527] width 697 height 132
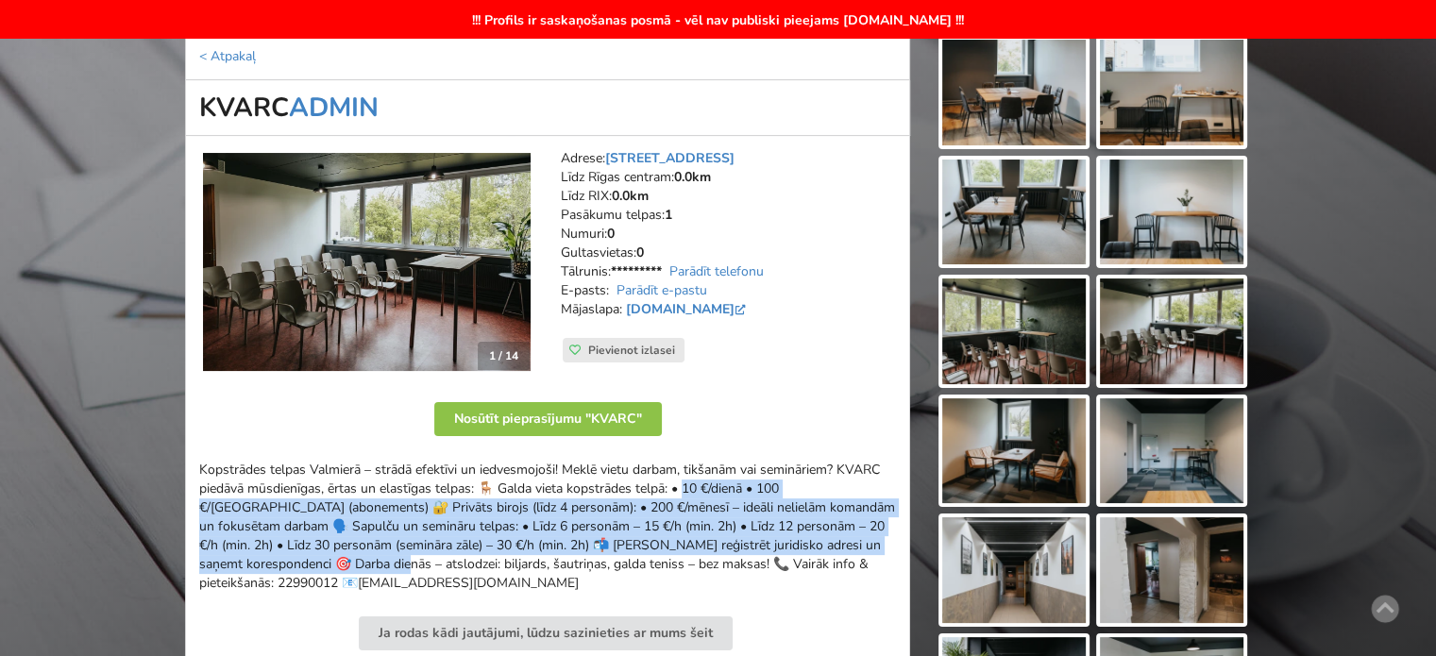
drag, startPoint x: 525, startPoint y: 486, endPoint x: 823, endPoint y: 549, distance: 304.9
click at [820, 547] on div "Kopstrādes telpas Valmierā – strādā efektīvi un iedvesmojoši! Meklē vietu darba…" at bounding box center [547, 527] width 697 height 132
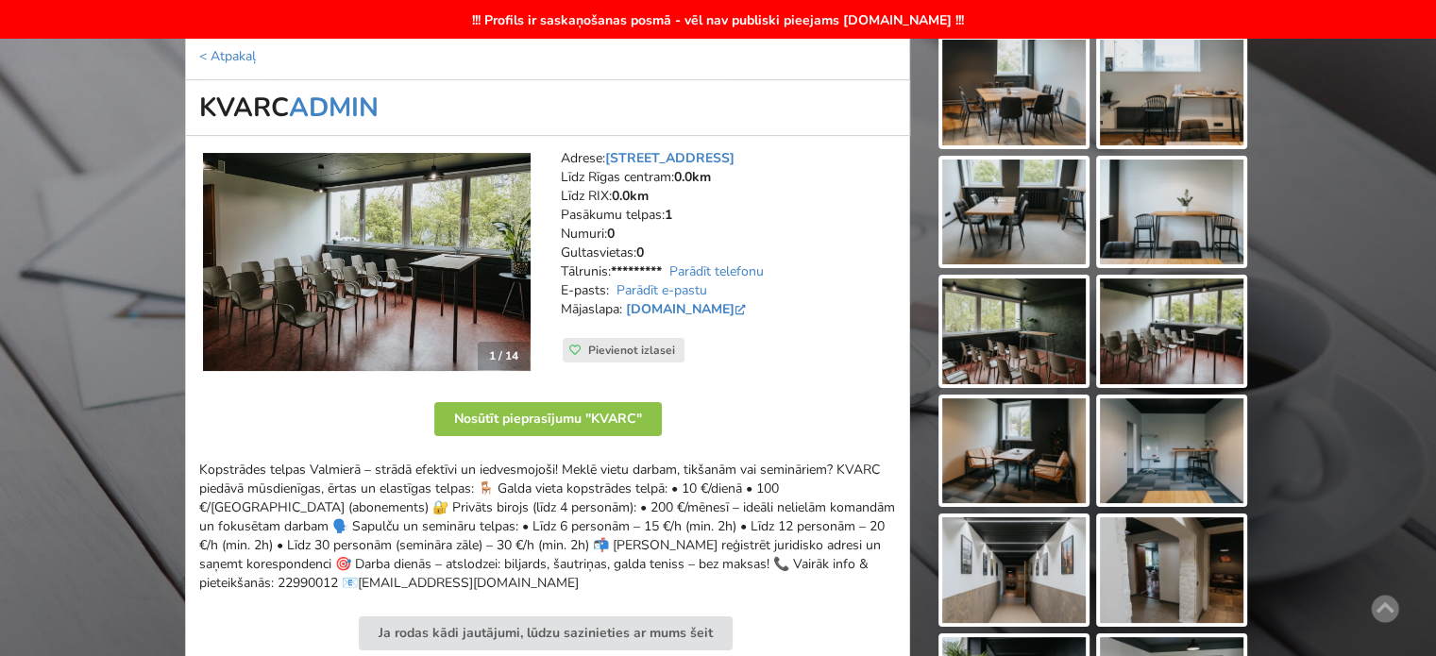
click at [823, 549] on div "Kopstrādes telpas Valmierā – strādā efektīvi un iedvesmojoši! Meklē vietu darba…" at bounding box center [547, 527] width 697 height 132
drag, startPoint x: 669, startPoint y: 551, endPoint x: 290, endPoint y: 510, distance: 380.9
click at [290, 510] on div "Kopstrādes telpas Valmierā – strādā efektīvi un iedvesmojoši! Meklē vietu darba…" at bounding box center [547, 527] width 697 height 132
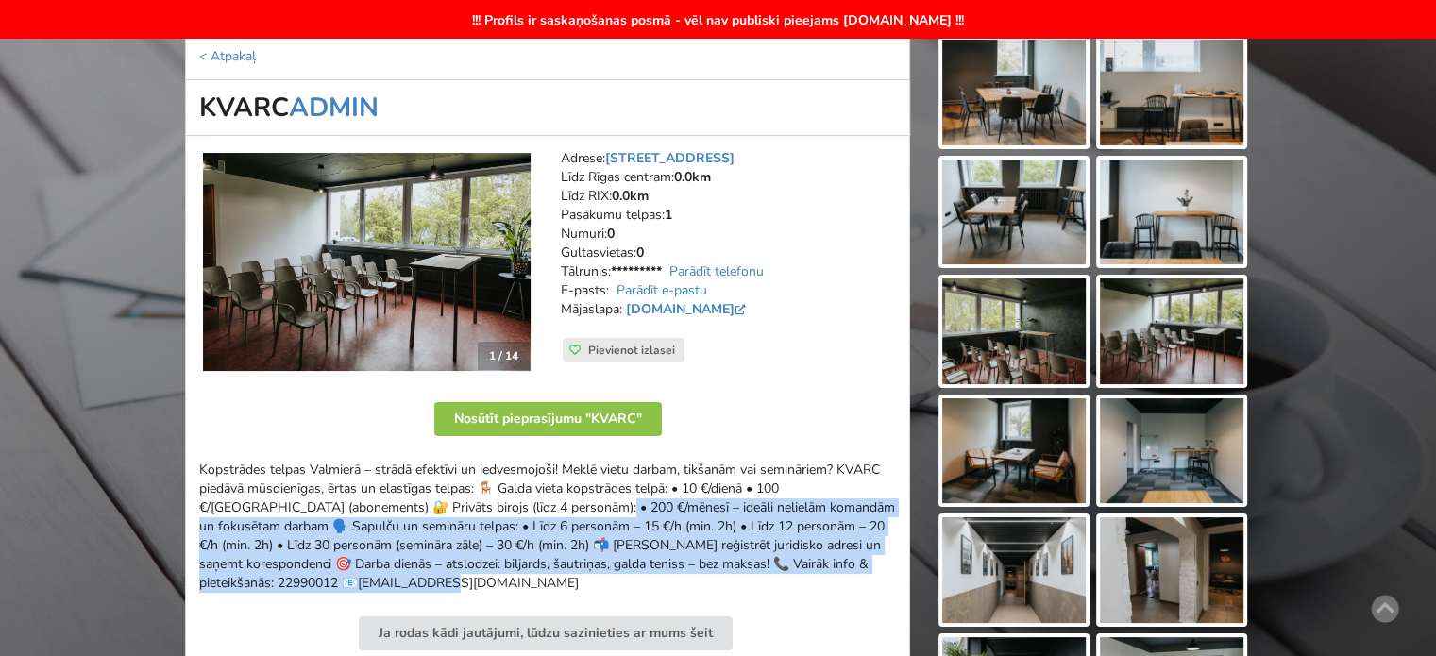
drag, startPoint x: 382, startPoint y: 508, endPoint x: 625, endPoint y: 595, distance: 258.7
click at [623, 595] on div "Kopstrādes telpas Valmierā – strādā efektīvi un iedvesmojoši! Meklē vietu darba…" at bounding box center [547, 556] width 697 height 190
click at [621, 588] on div "Kopstrādes telpas Valmierā – strādā efektīvi un iedvesmojoši! Meklē vietu darba…" at bounding box center [547, 527] width 697 height 132
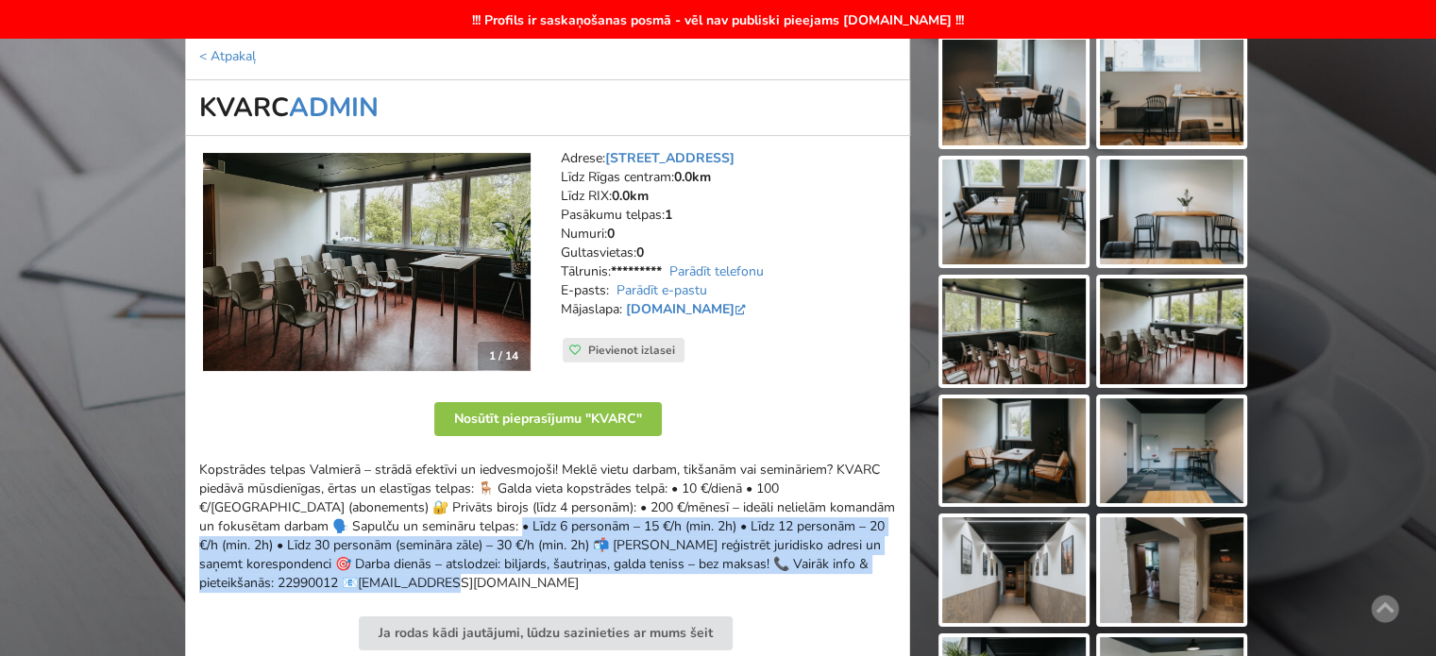
drag, startPoint x: 385, startPoint y: 569, endPoint x: 234, endPoint y: 514, distance: 160.7
click at [234, 515] on div "Kopstrādes telpas Valmierā – strādā efektīvi un iedvesmojoši! Meklē vietu darba…" at bounding box center [547, 527] width 697 height 132
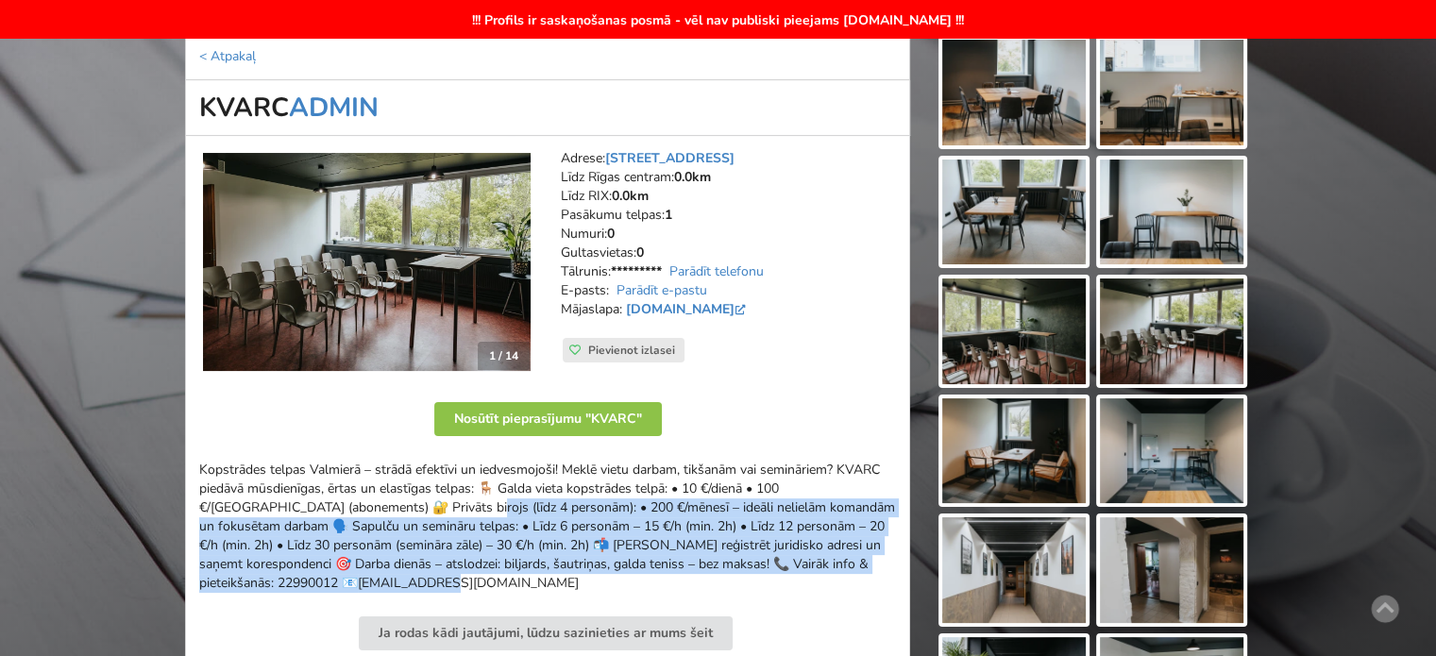
click at [234, 514] on div "Kopstrādes telpas Valmierā – strādā efektīvi un iedvesmojoši! Meklē vietu darba…" at bounding box center [547, 527] width 697 height 132
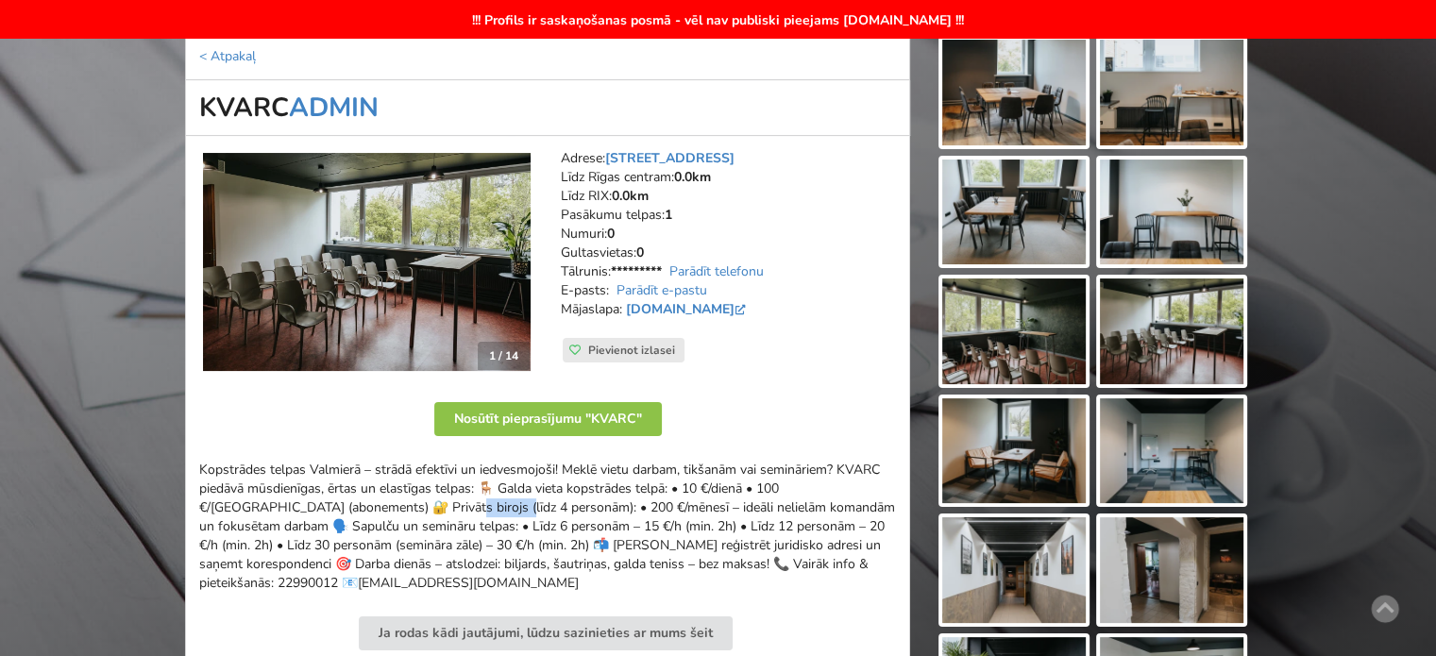
click at [234, 514] on div "Kopstrādes telpas Valmierā – strādā efektīvi un iedvesmojoši! Meklē vietu darba…" at bounding box center [547, 527] width 697 height 132
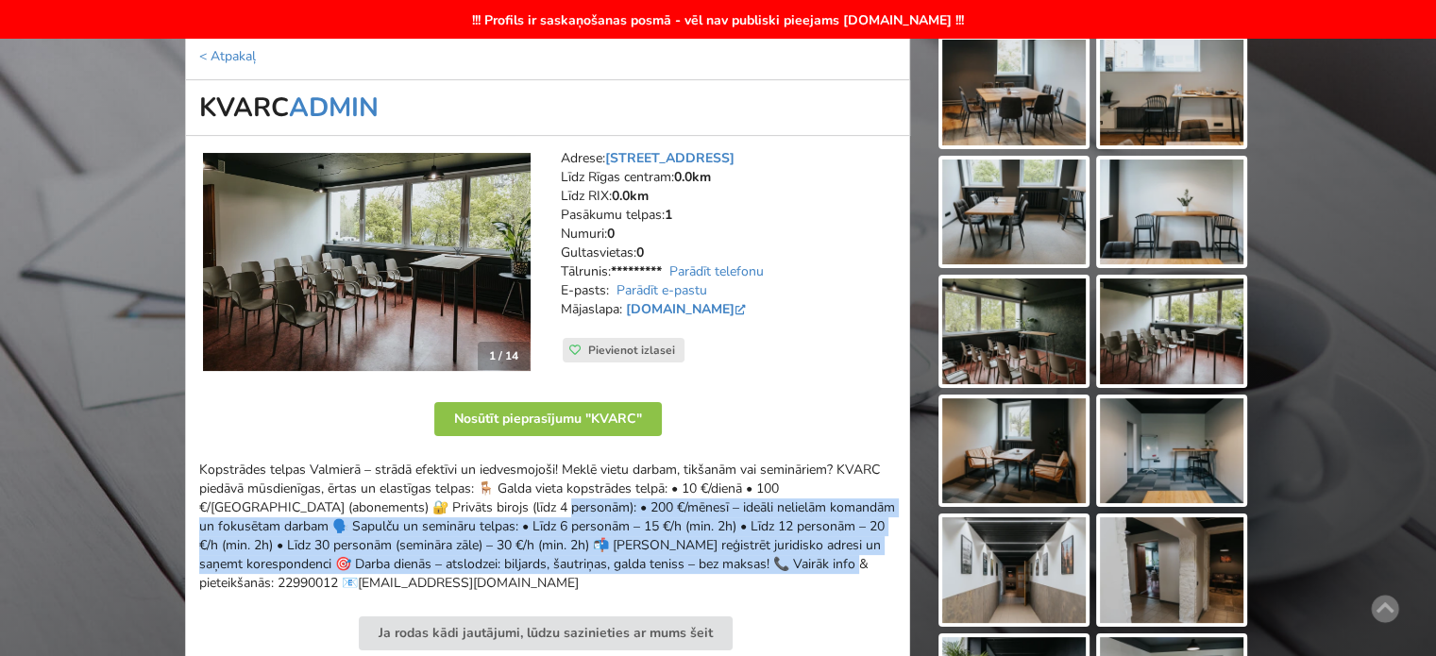
drag, startPoint x: 314, startPoint y: 508, endPoint x: 616, endPoint y: 564, distance: 307.3
click at [616, 564] on div "Kopstrādes telpas Valmierā – strādā efektīvi un iedvesmojoši! Meklē vietu darba…" at bounding box center [547, 527] width 697 height 132
click at [616, 565] on div "Kopstrādes telpas Valmierā – strādā efektīvi un iedvesmojoši! Meklē vietu darba…" at bounding box center [547, 527] width 697 height 132
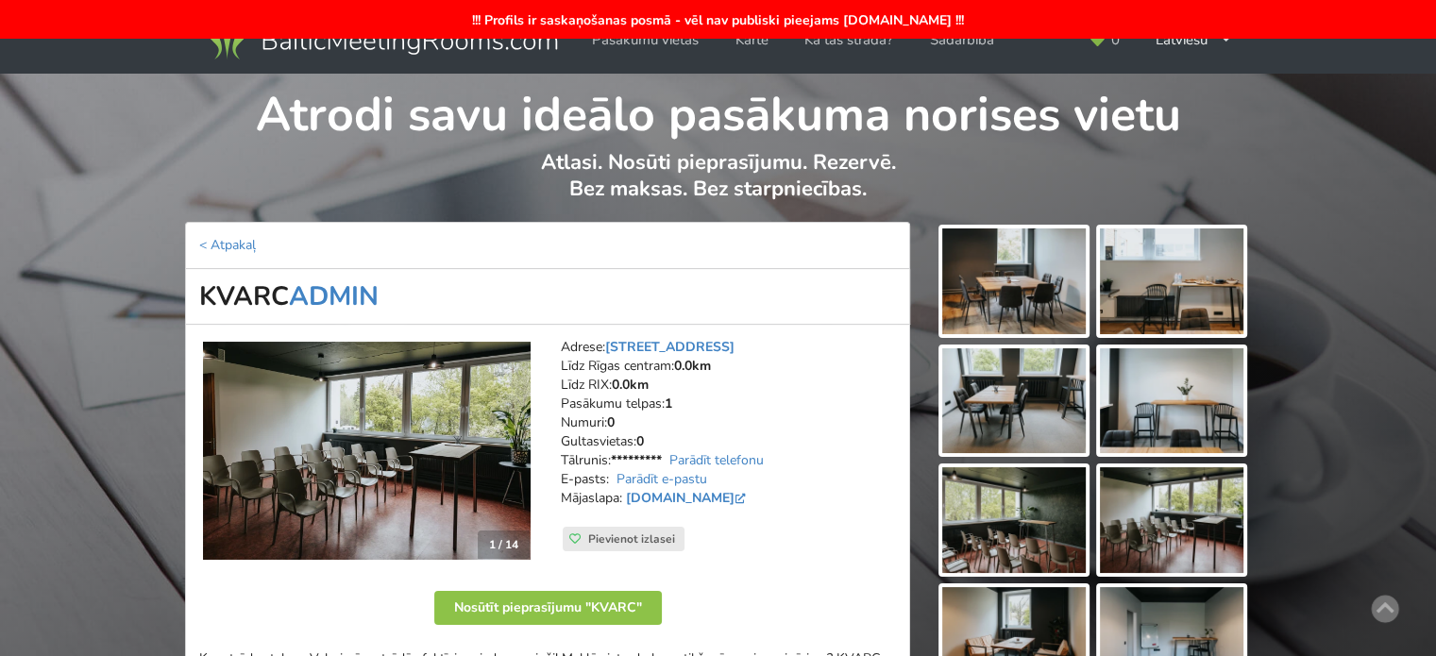
scroll to position [378, 0]
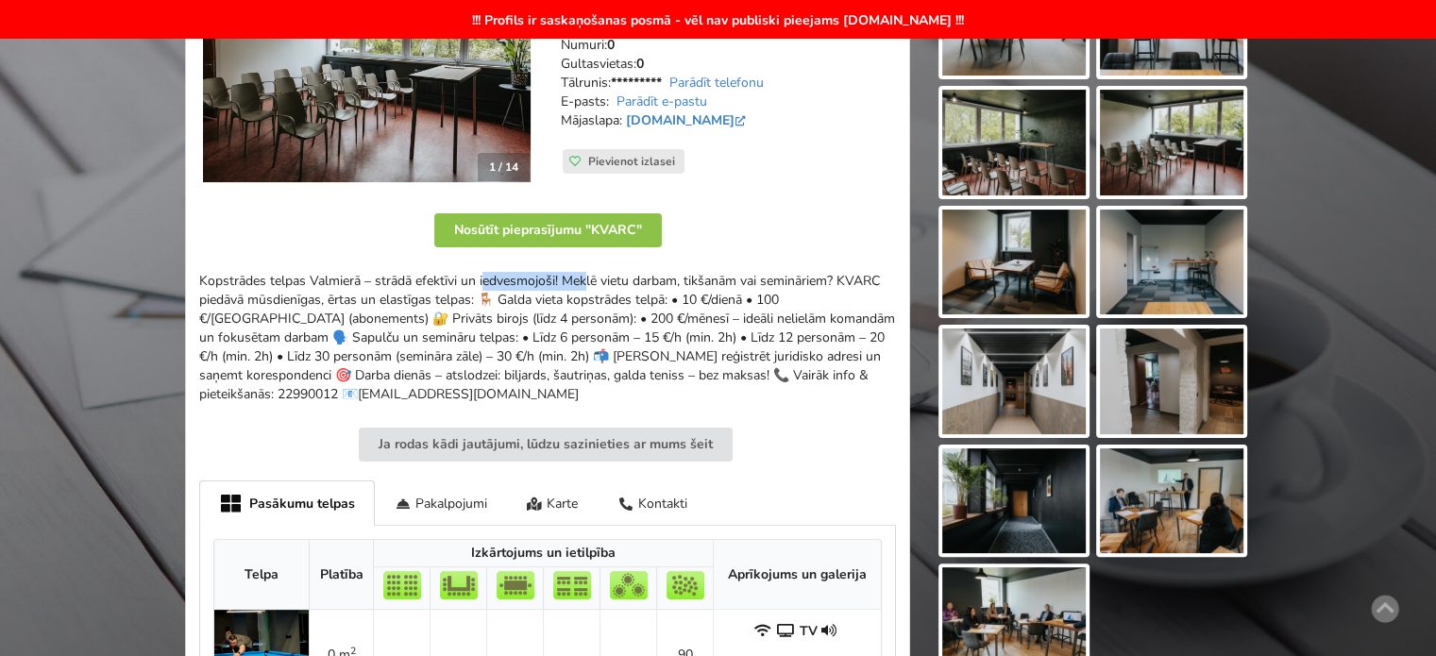
drag, startPoint x: 297, startPoint y: 281, endPoint x: 430, endPoint y: 280, distance: 132.2
click at [415, 280] on div "Kopstrādes telpas Valmierā – strādā efektīvi un iedvesmojoši! Meklē vietu darba…" at bounding box center [547, 338] width 697 height 132
click at [459, 281] on div "Kopstrādes telpas Valmierā – strādā efektīvi un iedvesmojoši! Meklē vietu darba…" at bounding box center [547, 338] width 697 height 132
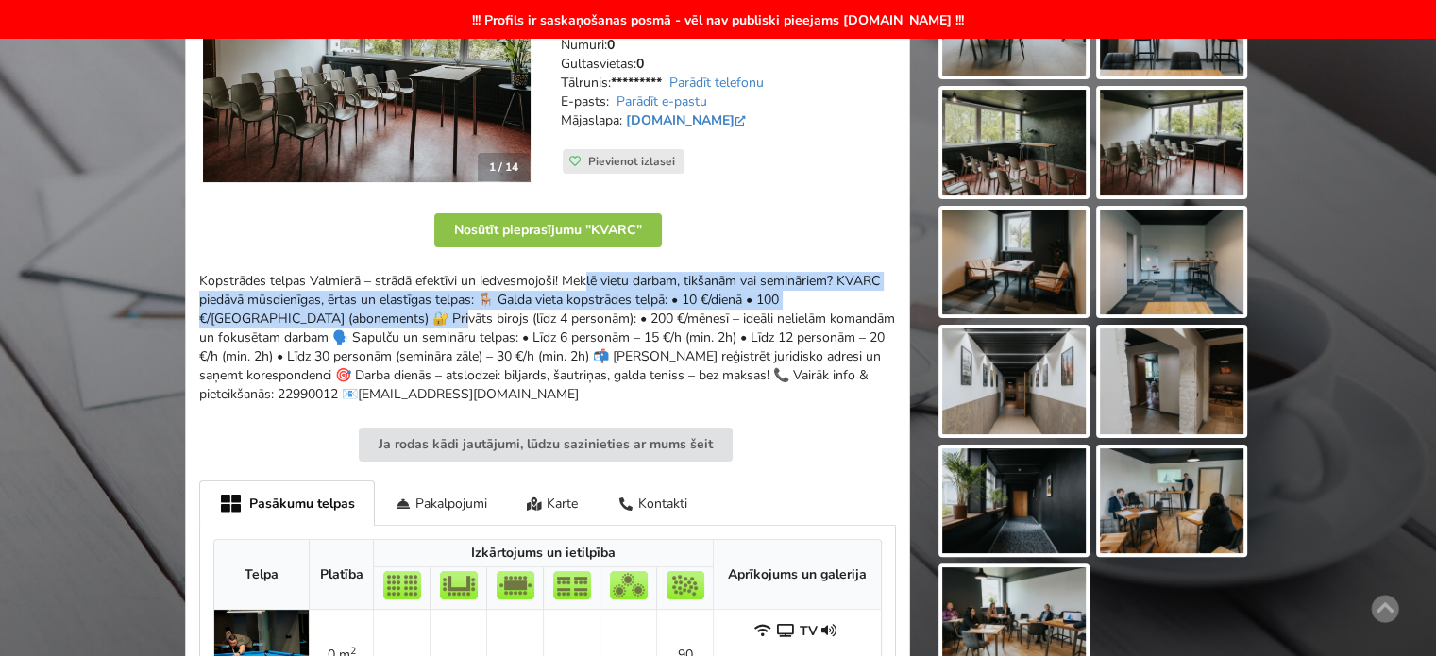
drag, startPoint x: 397, startPoint y: 287, endPoint x: 845, endPoint y: 310, distance: 449.1
click at [845, 309] on div "Kopstrādes telpas Valmierā – strādā efektīvi un iedvesmojoši! Meklē vietu darba…" at bounding box center [547, 338] width 697 height 132
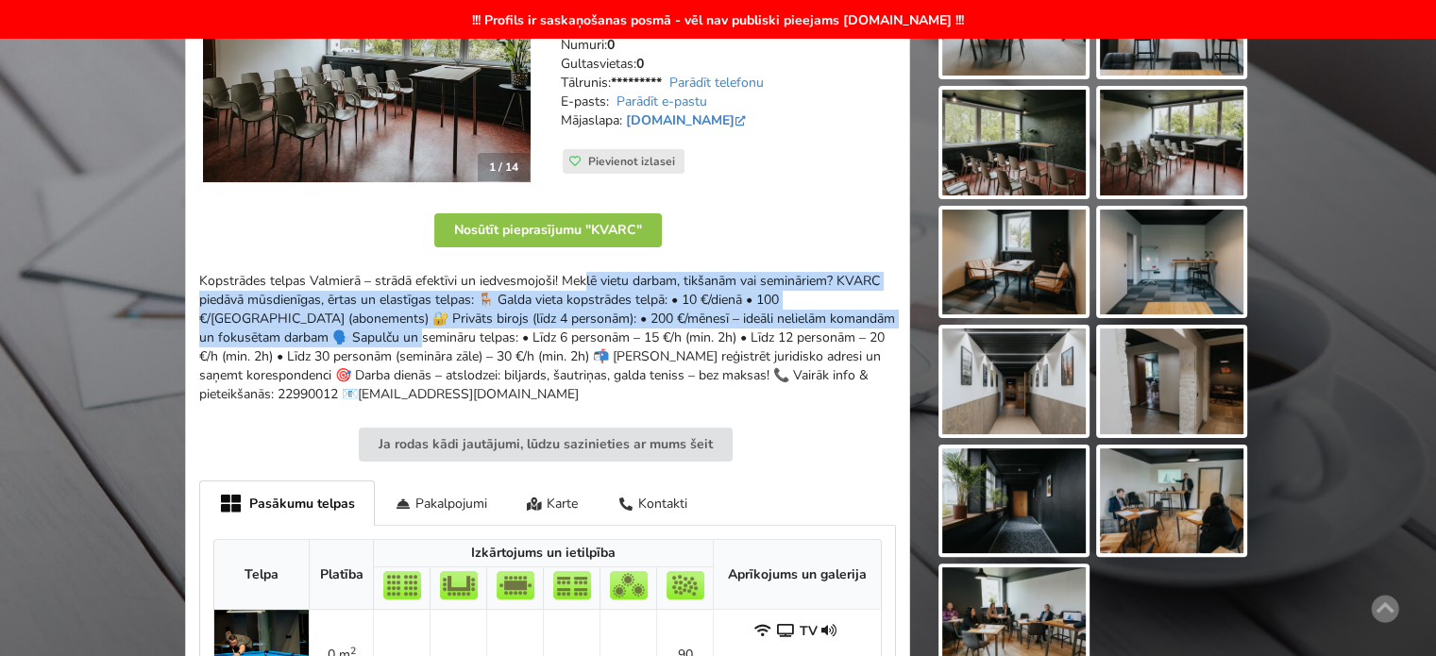
click at [845, 310] on div "Kopstrādes telpas Valmierā – strādā efektīvi un iedvesmojoši! Meklē vietu darba…" at bounding box center [547, 338] width 697 height 132
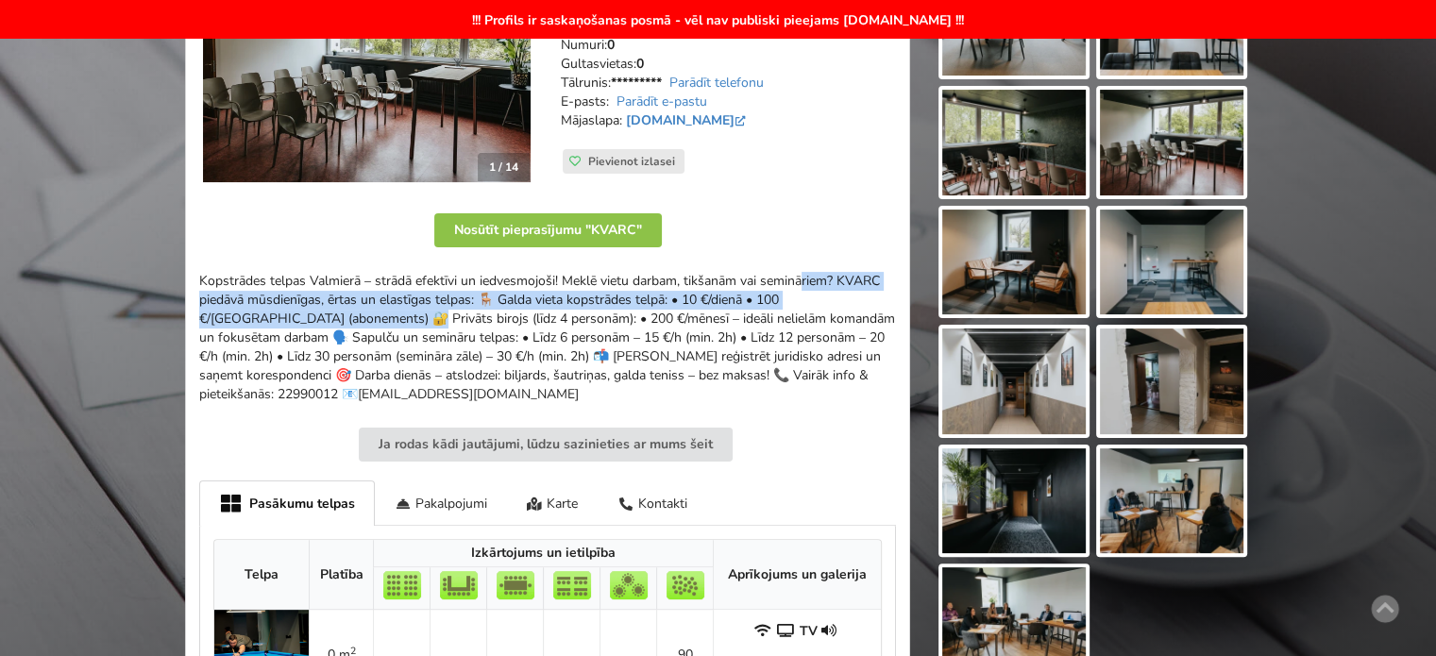
drag, startPoint x: 635, startPoint y: 281, endPoint x: 848, endPoint y: 300, distance: 214.3
click at [847, 300] on div "Kopstrādes telpas Valmierā – strādā efektīvi un iedvesmojoši! Meklē vietu darba…" at bounding box center [547, 338] width 697 height 132
click at [848, 300] on div "Kopstrādes telpas Valmierā – strādā efektīvi un iedvesmojoši! Meklē vietu darba…" at bounding box center [547, 338] width 697 height 132
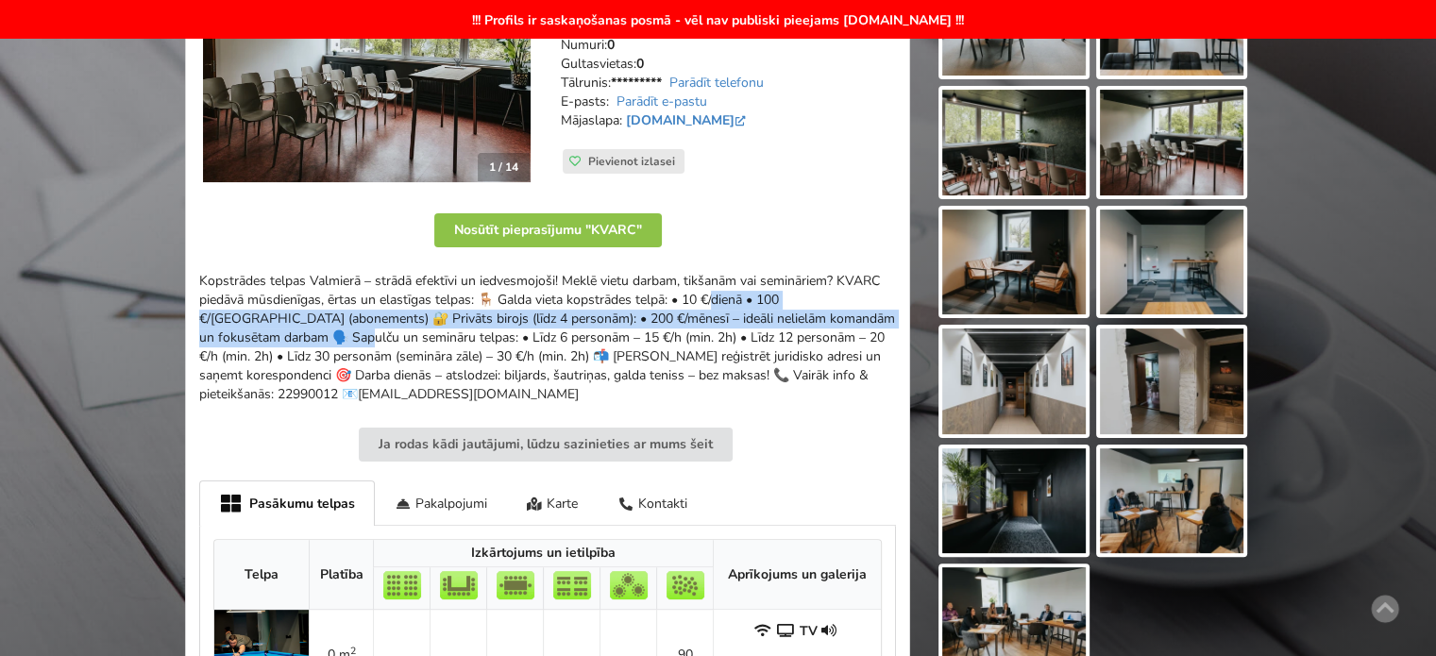
drag, startPoint x: 538, startPoint y: 305, endPoint x: 525, endPoint y: 301, distance: 13.8
click at [526, 301] on div "Kopstrādes telpas Valmierā – strādā efektīvi un iedvesmojoši! Meklē vietu darba…" at bounding box center [547, 338] width 697 height 132
drag, startPoint x: 525, startPoint y: 301, endPoint x: 473, endPoint y: 296, distance: 52.2
click at [525, 300] on div "Kopstrādes telpas Valmierā – strādā efektīvi un iedvesmojoši! Meklē vietu darba…" at bounding box center [547, 338] width 697 height 132
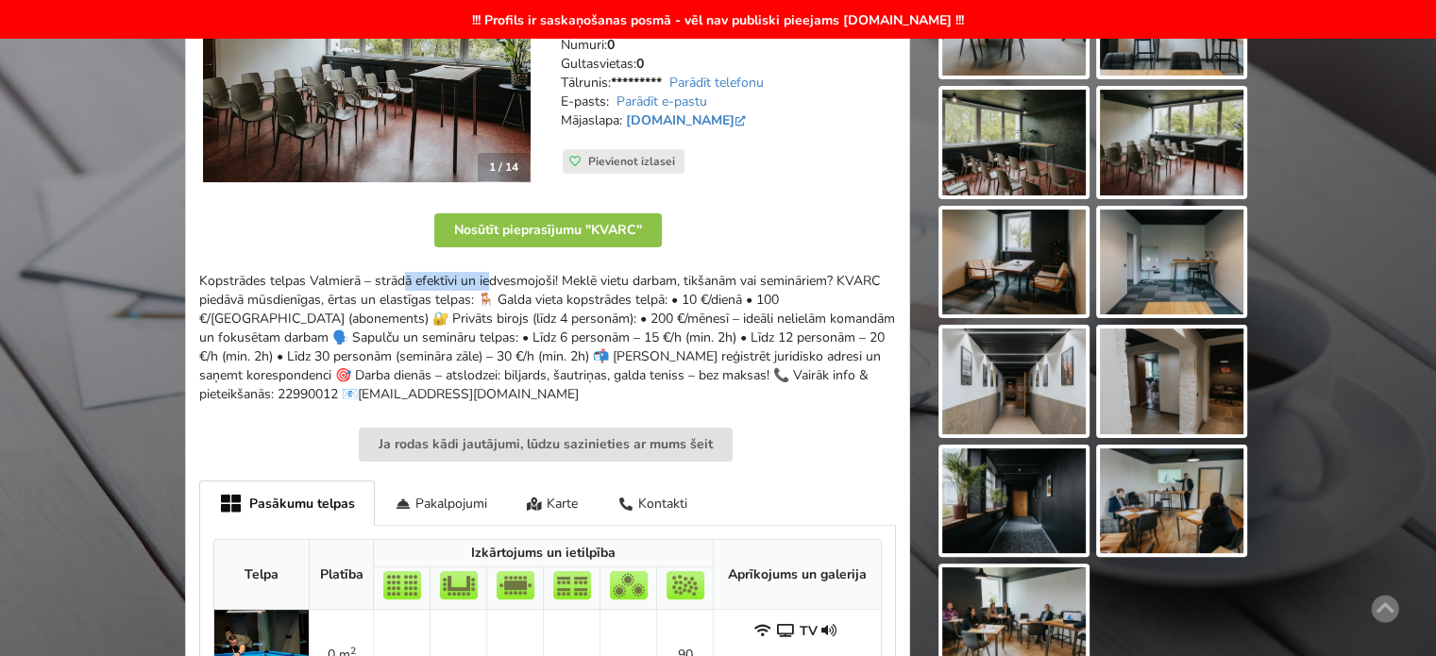
drag, startPoint x: 208, startPoint y: 282, endPoint x: 377, endPoint y: 285, distance: 169.1
click at [363, 284] on div "Kopstrādes telpas Valmierā – strādā efektīvi un iedvesmojoši! Meklē vietu darba…" at bounding box center [547, 338] width 697 height 132
click at [379, 285] on div "Kopstrādes telpas Valmierā – strādā efektīvi un iedvesmojoši! Meklē vietu darba…" at bounding box center [547, 338] width 697 height 132
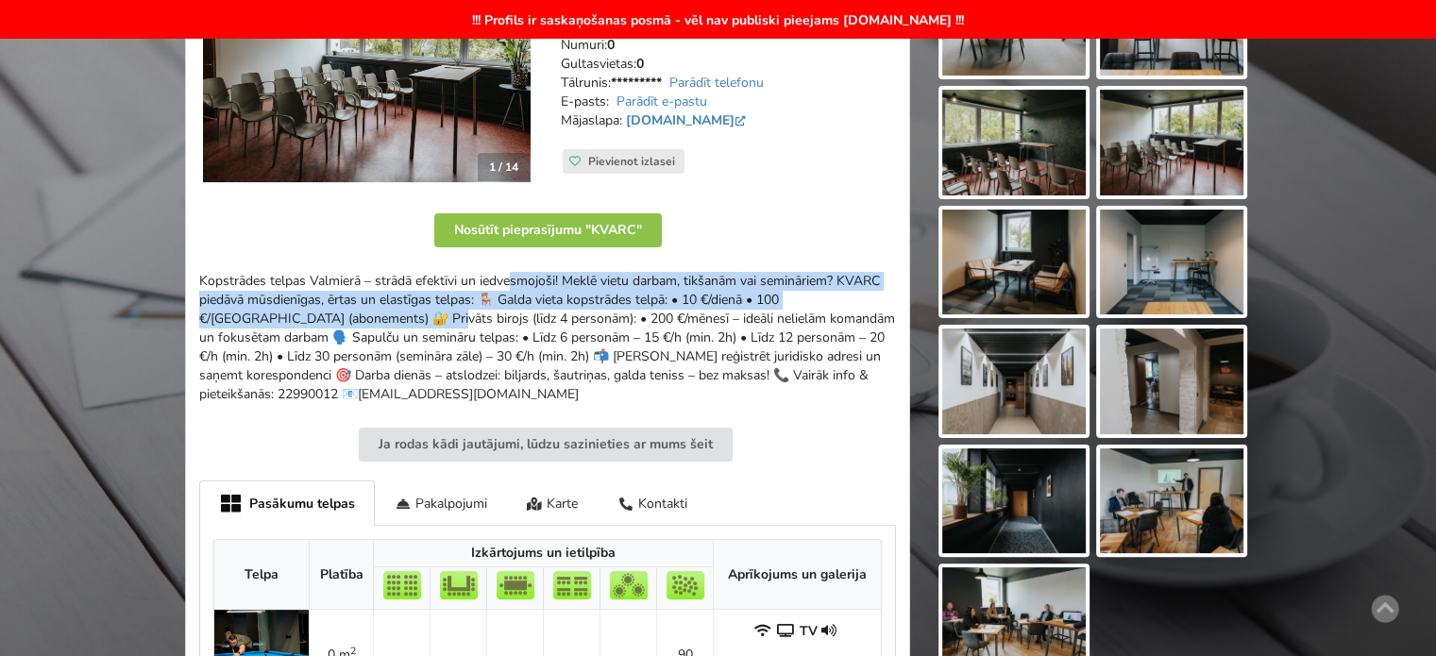
drag, startPoint x: 323, startPoint y: 272, endPoint x: 840, endPoint y: 297, distance: 518.1
click at [840, 297] on div "Kopstrādes telpas Valmierā – strādā efektīvi un iedvesmojoši! Meklē vietu darba…" at bounding box center [547, 338] width 697 height 132
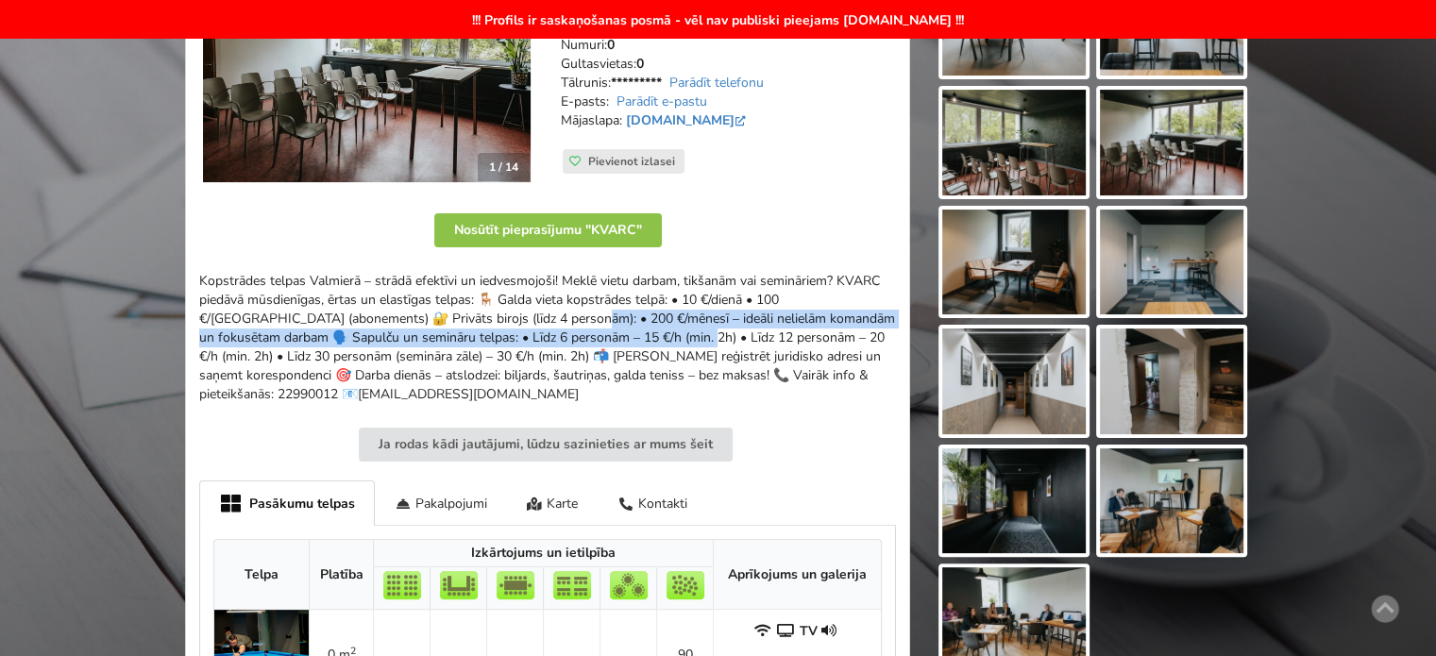
drag, startPoint x: 344, startPoint y: 321, endPoint x: 453, endPoint y: 332, distance: 110.1
click at [453, 332] on div "Kopstrādes telpas Valmierā – strādā efektīvi un iedvesmojoši! Meklē vietu darba…" at bounding box center [547, 338] width 697 height 132
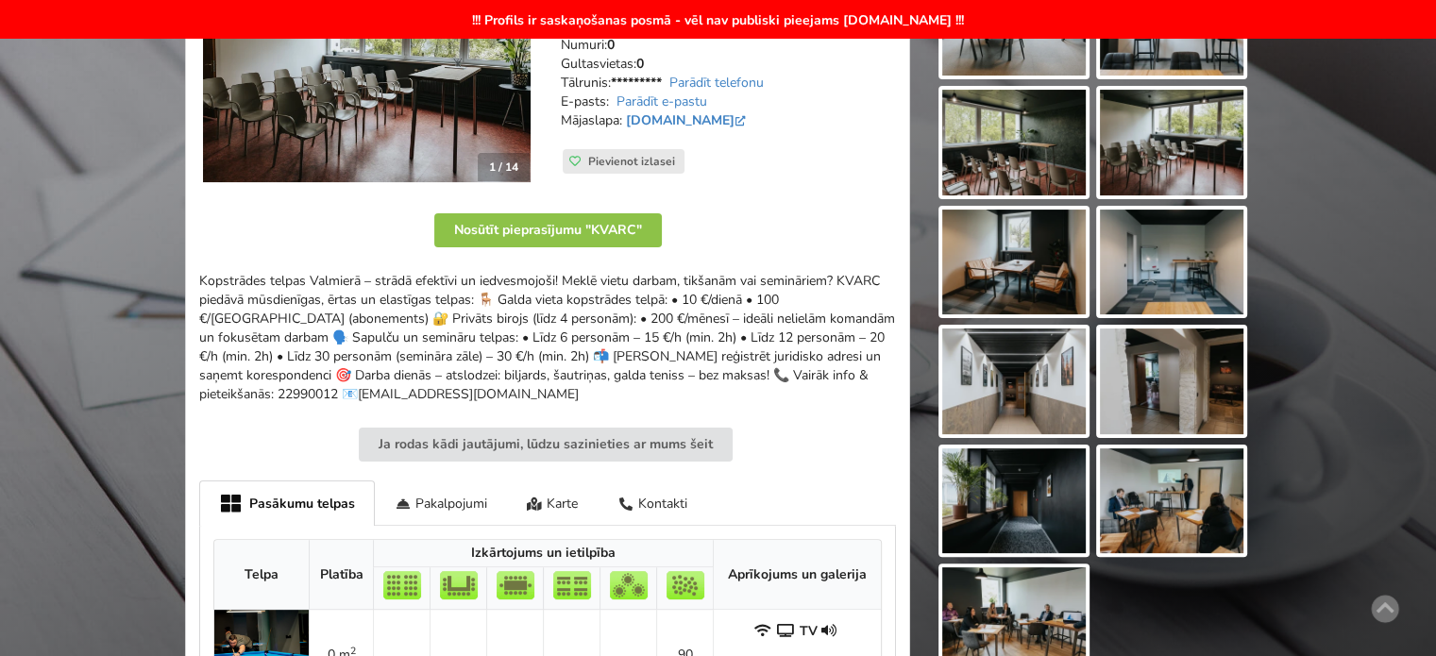
click at [491, 335] on div "Kopstrādes telpas Valmierā – strādā efektīvi un iedvesmojoši! Meklē vietu darba…" at bounding box center [547, 338] width 697 height 132
drag, startPoint x: 616, startPoint y: 331, endPoint x: 754, endPoint y: 331, distance: 137.9
click at [707, 331] on div "Kopstrādes telpas Valmierā – strādā efektīvi un iedvesmojoši! Meklē vietu darba…" at bounding box center [547, 338] width 697 height 132
click at [754, 331] on div "Kopstrādes telpas Valmierā – strādā efektīvi un iedvesmojoši! Meklē vietu darba…" at bounding box center [547, 338] width 697 height 132
drag, startPoint x: 681, startPoint y: 331, endPoint x: 880, endPoint y: 331, distance: 199.3
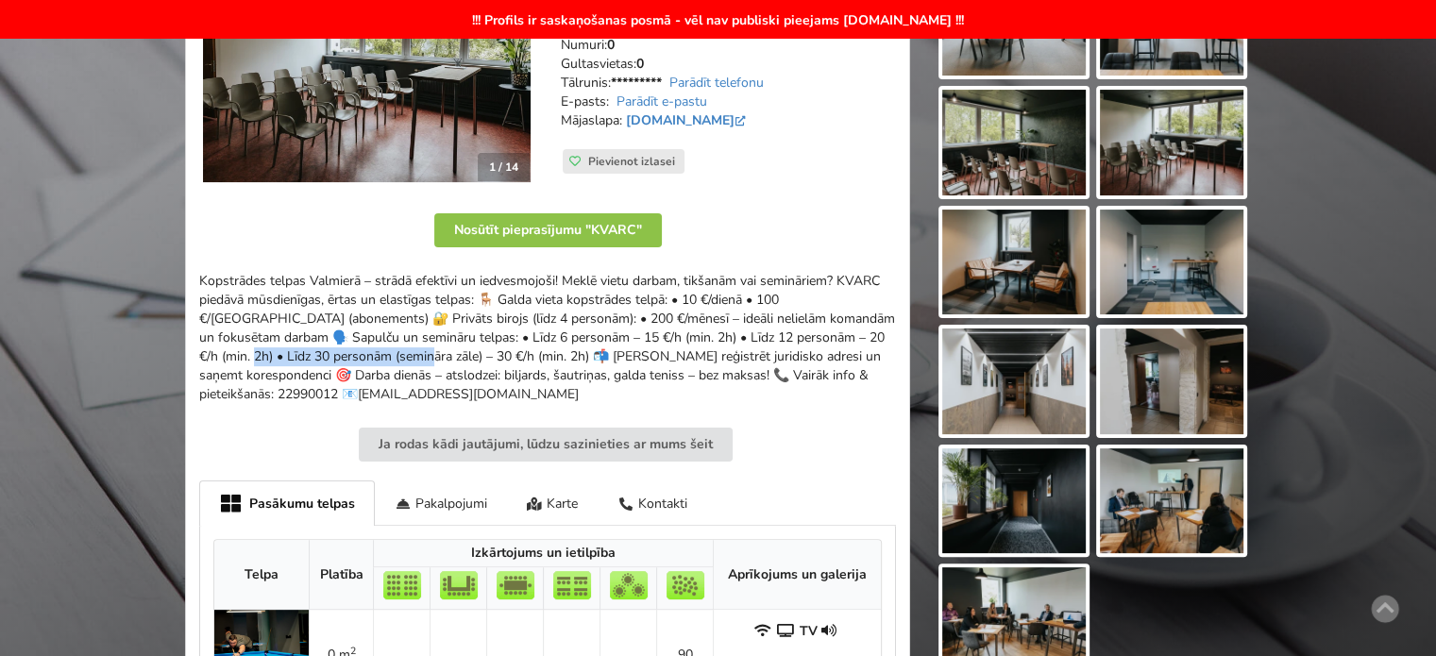
click at [862, 331] on div "Kopstrādes telpas Valmierā – strādā efektīvi un iedvesmojoši! Meklē vietu darba…" at bounding box center [547, 338] width 697 height 132
click at [880, 331] on div "Kopstrādes telpas Valmierā – strādā efektīvi un iedvesmojoši! Meklē vietu darba…" at bounding box center [547, 338] width 697 height 132
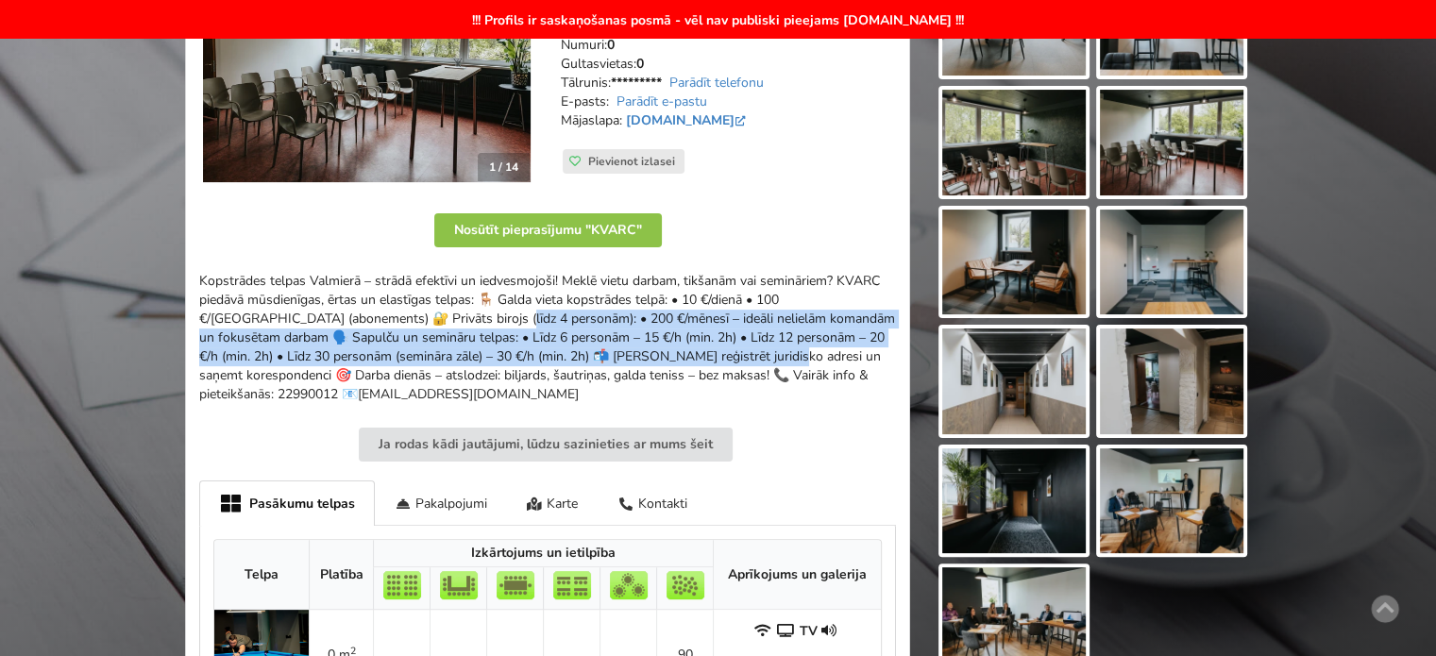
drag, startPoint x: 277, startPoint y: 318, endPoint x: 536, endPoint y: 350, distance: 261.7
click at [531, 350] on div "Kopstrādes telpas Valmierā – strādā efektīvi un iedvesmojoši! Meklē vietu darba…" at bounding box center [547, 338] width 697 height 132
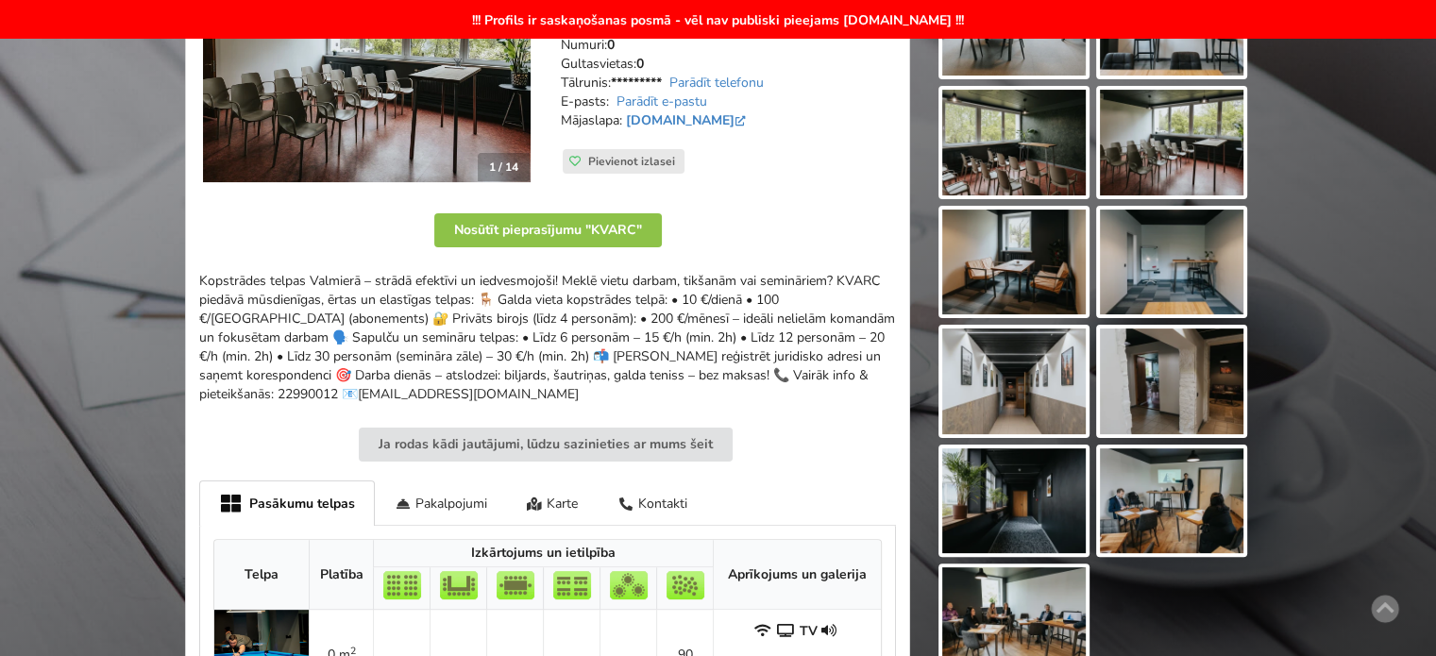
click at [552, 350] on div "Kopstrādes telpas Valmierā – strādā efektīvi un iedvesmojoši! Meklē vietu darba…" at bounding box center [547, 338] width 697 height 132
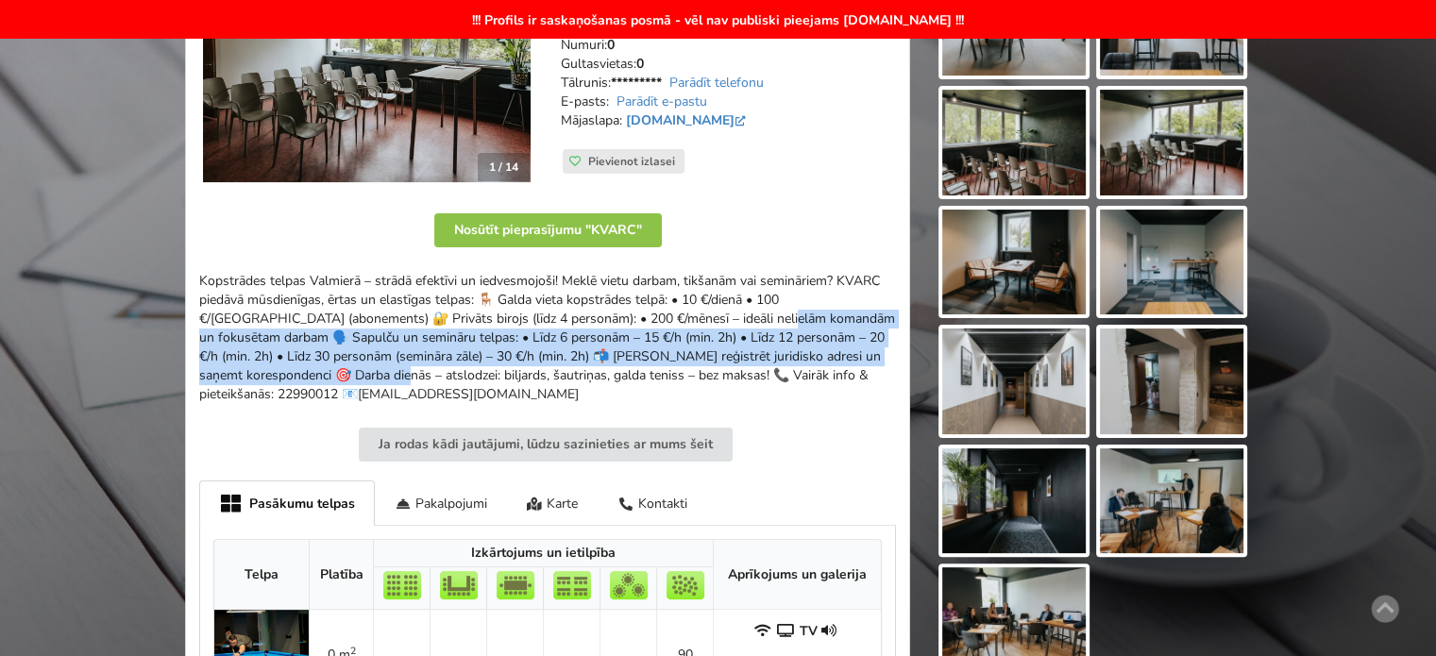
drag, startPoint x: 533, startPoint y: 313, endPoint x: 821, endPoint y: 360, distance: 291.9
click at [819, 358] on div "Kopstrādes telpas Valmierā – strādā efektīvi un iedvesmojoši! Meklē vietu darba…" at bounding box center [547, 338] width 697 height 132
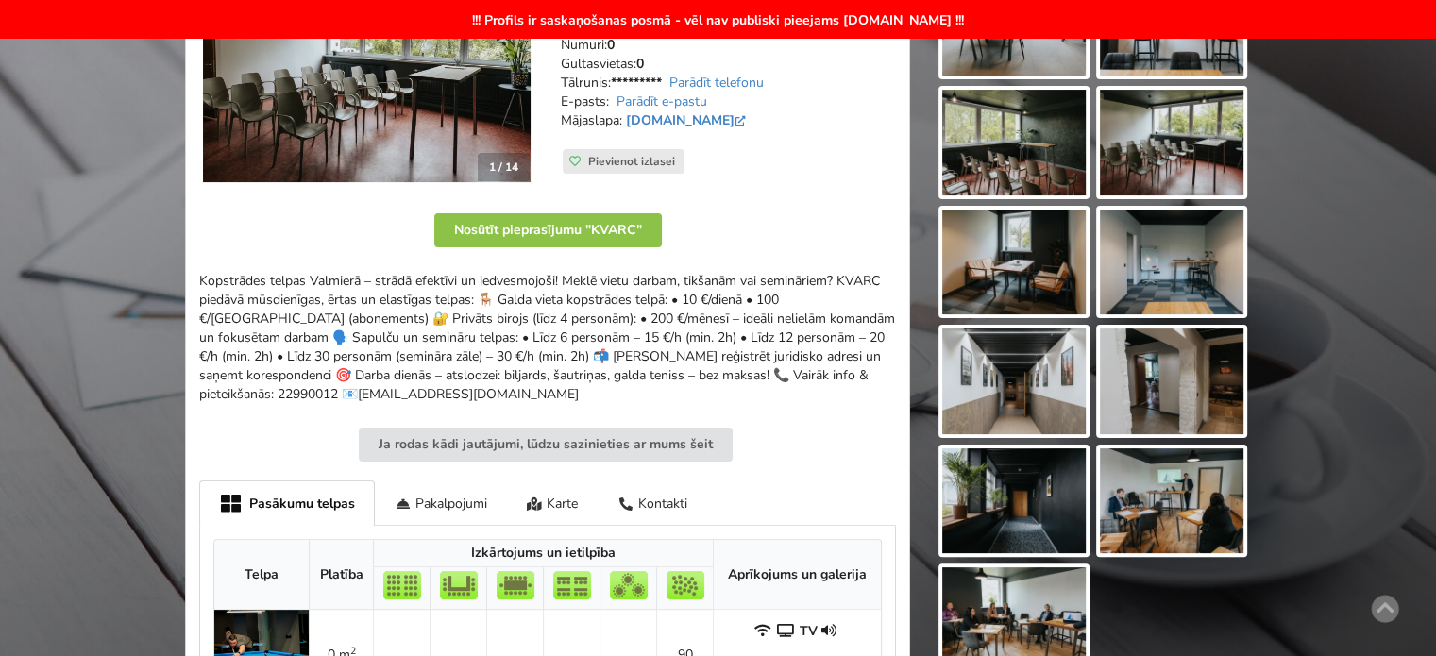
click at [829, 362] on div "Kopstrādes telpas Valmierā – strādā efektīvi un iedvesmojoši! Meklē vietu darba…" at bounding box center [547, 338] width 697 height 132
drag, startPoint x: 462, startPoint y: 343, endPoint x: 355, endPoint y: 324, distance: 108.4
click at [363, 325] on div "Kopstrādes telpas Valmierā – strādā efektīvi un iedvesmojoši! Meklē vietu darba…" at bounding box center [547, 338] width 697 height 132
click at [355, 324] on div "Kopstrādes telpas Valmierā – strādā efektīvi un iedvesmojoši! Meklē vietu darba…" at bounding box center [547, 338] width 697 height 132
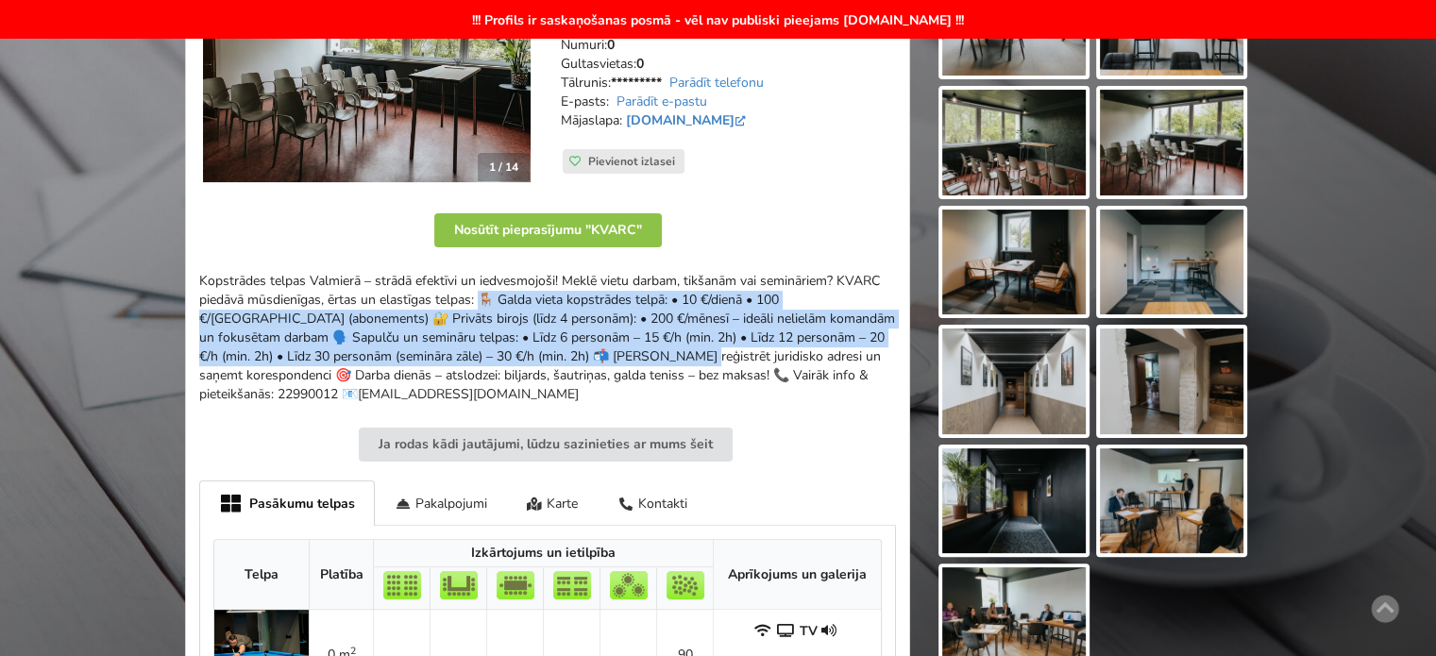
drag, startPoint x: 327, startPoint y: 305, endPoint x: 450, endPoint y: 373, distance: 141.2
click at [447, 365] on div "Kopstrādes telpas Valmierā – strādā efektīvi un iedvesmojoši! Meklē vietu darba…" at bounding box center [547, 338] width 697 height 132
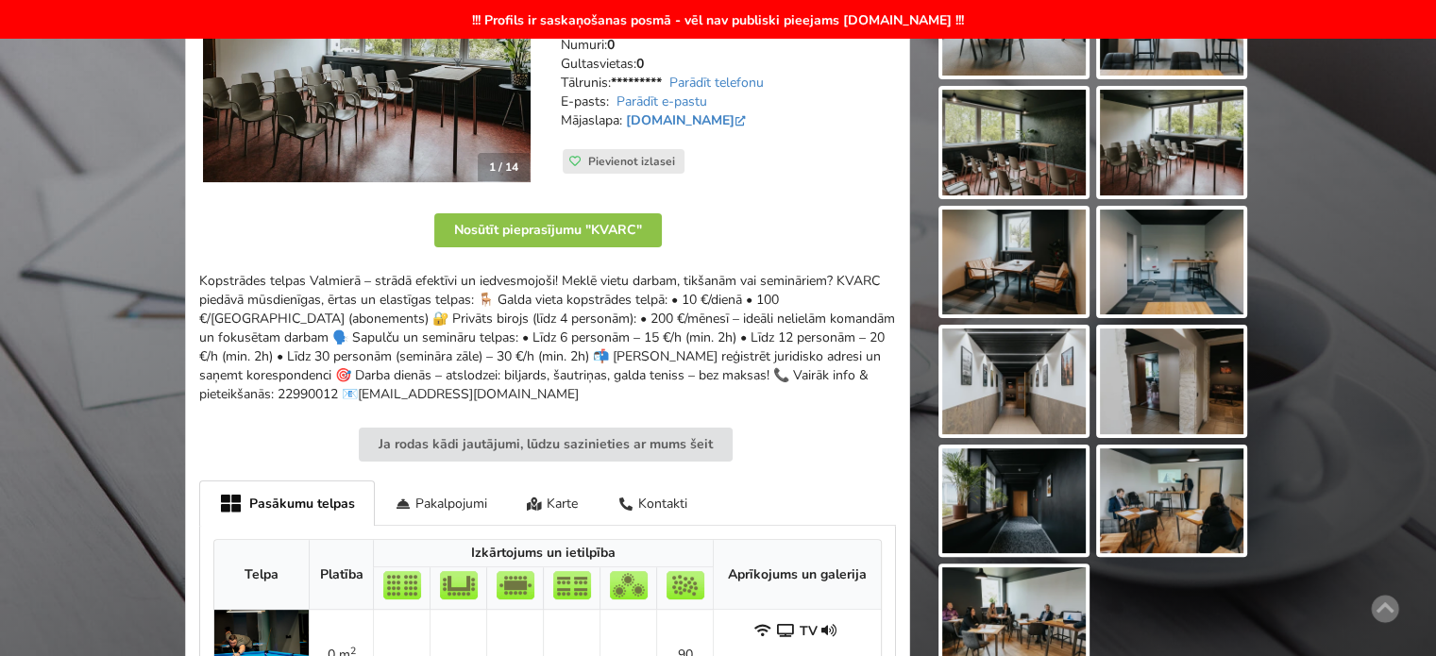
click at [450, 373] on div "Kopstrādes telpas Valmierā – strādā efektīvi un iedvesmojoši! Meklē vietu darba…" at bounding box center [547, 338] width 697 height 132
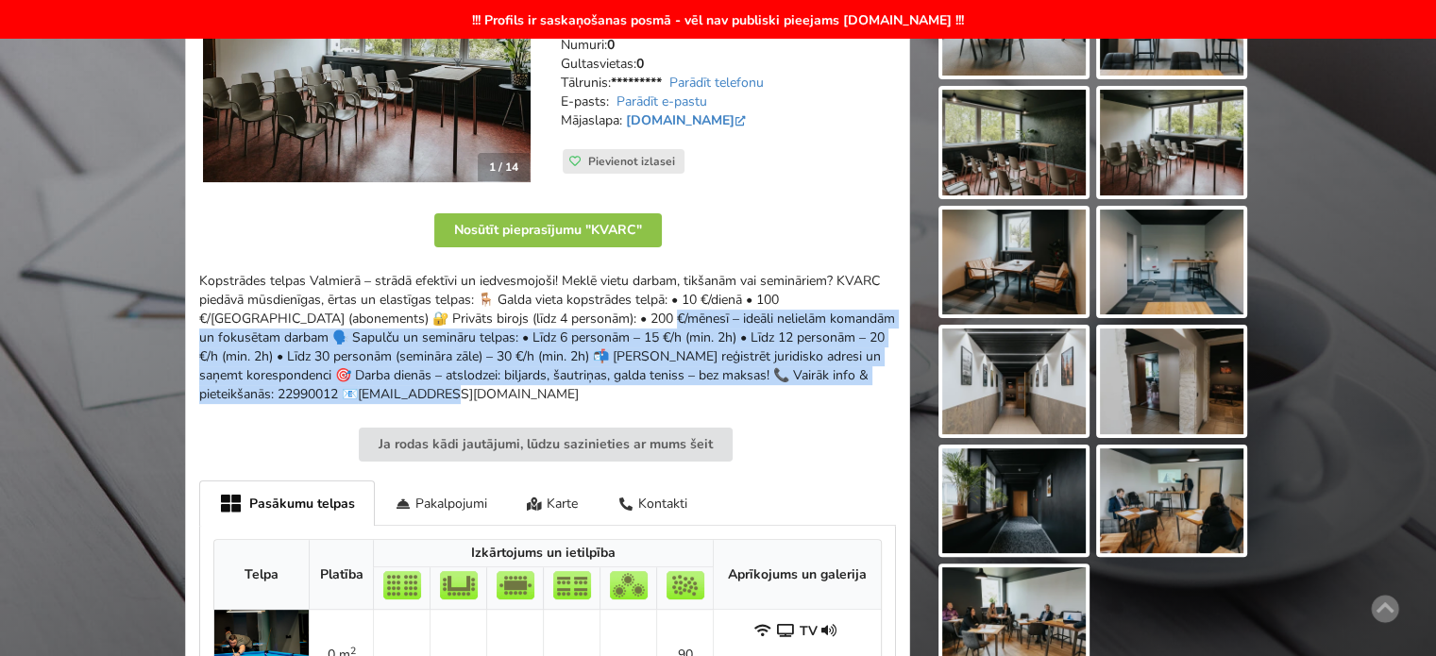
drag, startPoint x: 451, startPoint y: 403, endPoint x: 399, endPoint y: 324, distance: 95.3
click at [399, 325] on div "Kopstrādes telpas Valmierā – strādā efektīvi un iedvesmojoši! Meklē vietu darba…" at bounding box center [547, 367] width 697 height 190
click at [404, 316] on div "Kopstrādes telpas Valmierā – strādā efektīvi un iedvesmojoši! Meklē vietu darba…" at bounding box center [547, 338] width 697 height 132
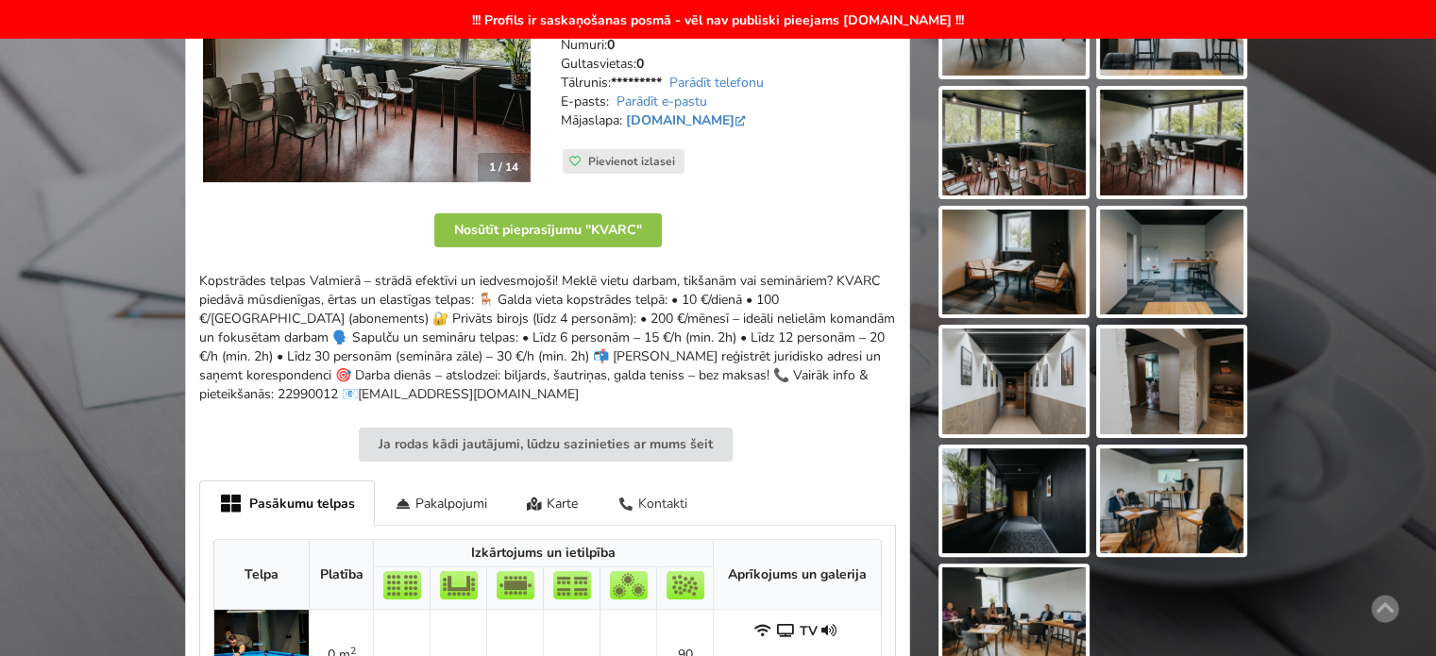
click at [637, 498] on div "Kontakti" at bounding box center [653, 503] width 110 height 44
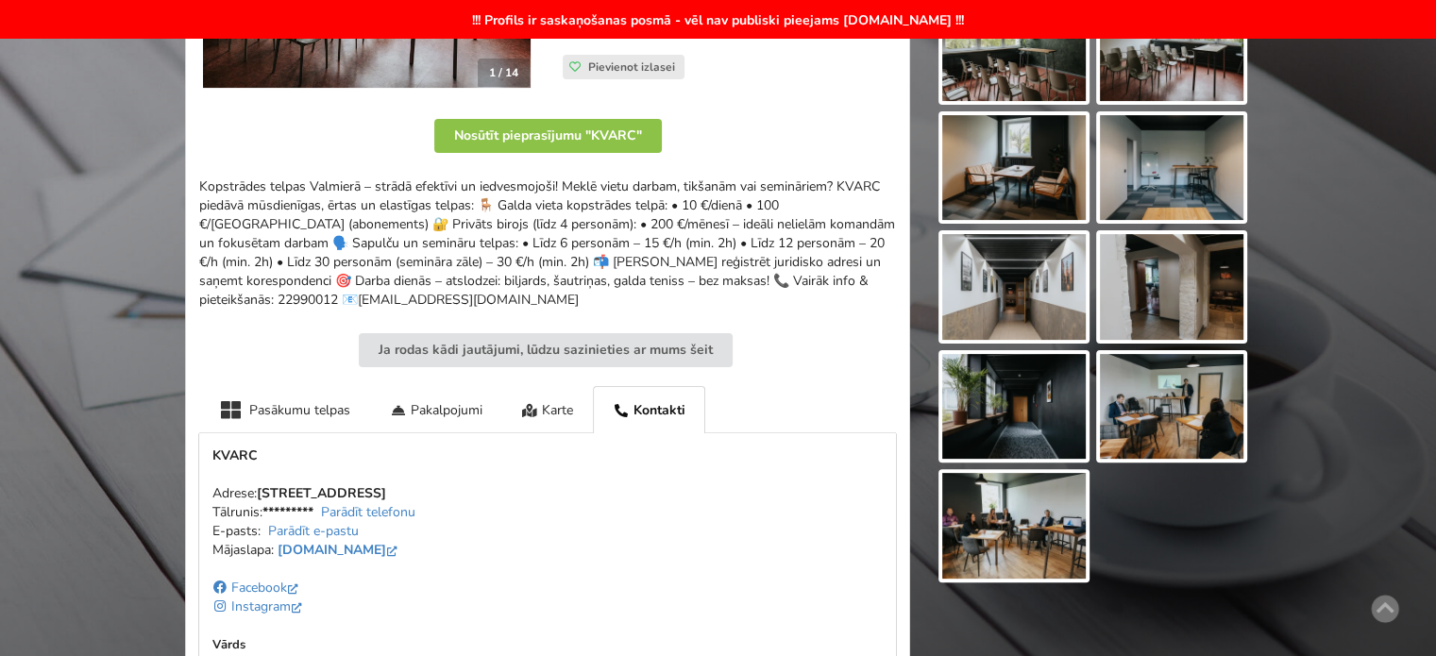
scroll to position [567, 0]
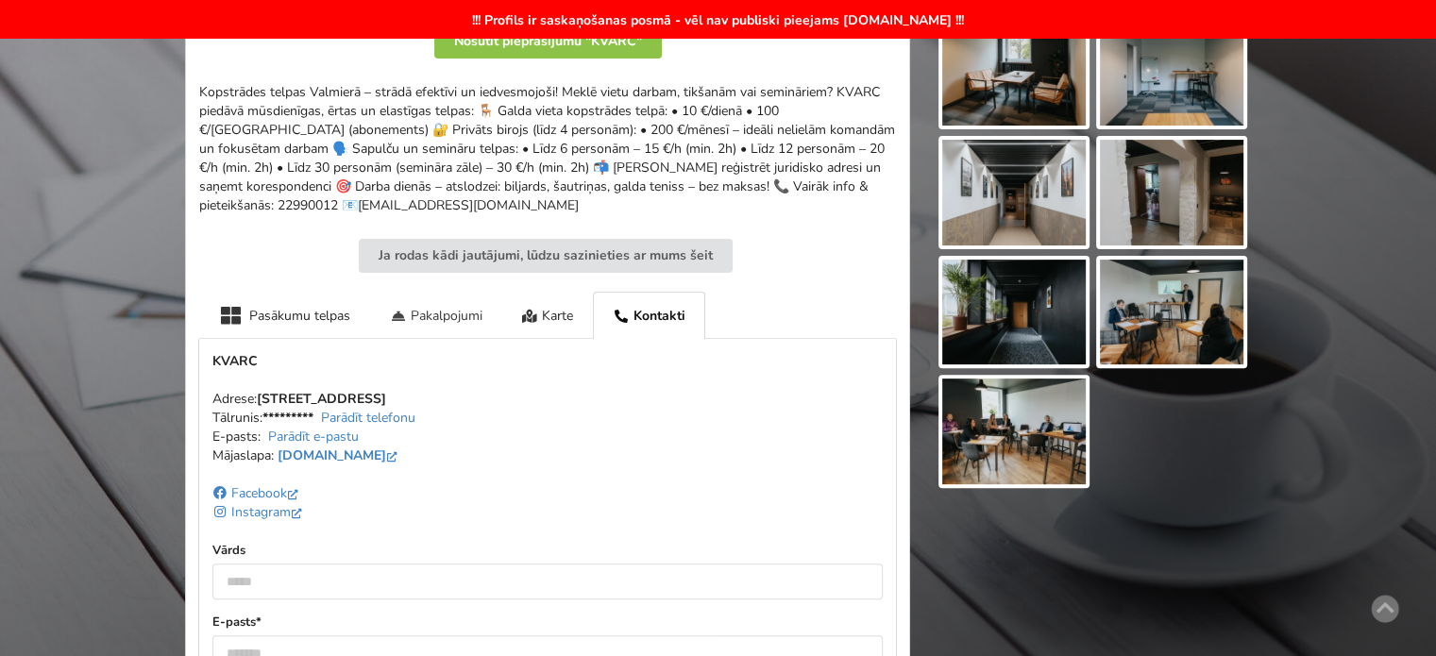
click at [436, 325] on div "Pakalpojumi" at bounding box center [436, 315] width 132 height 46
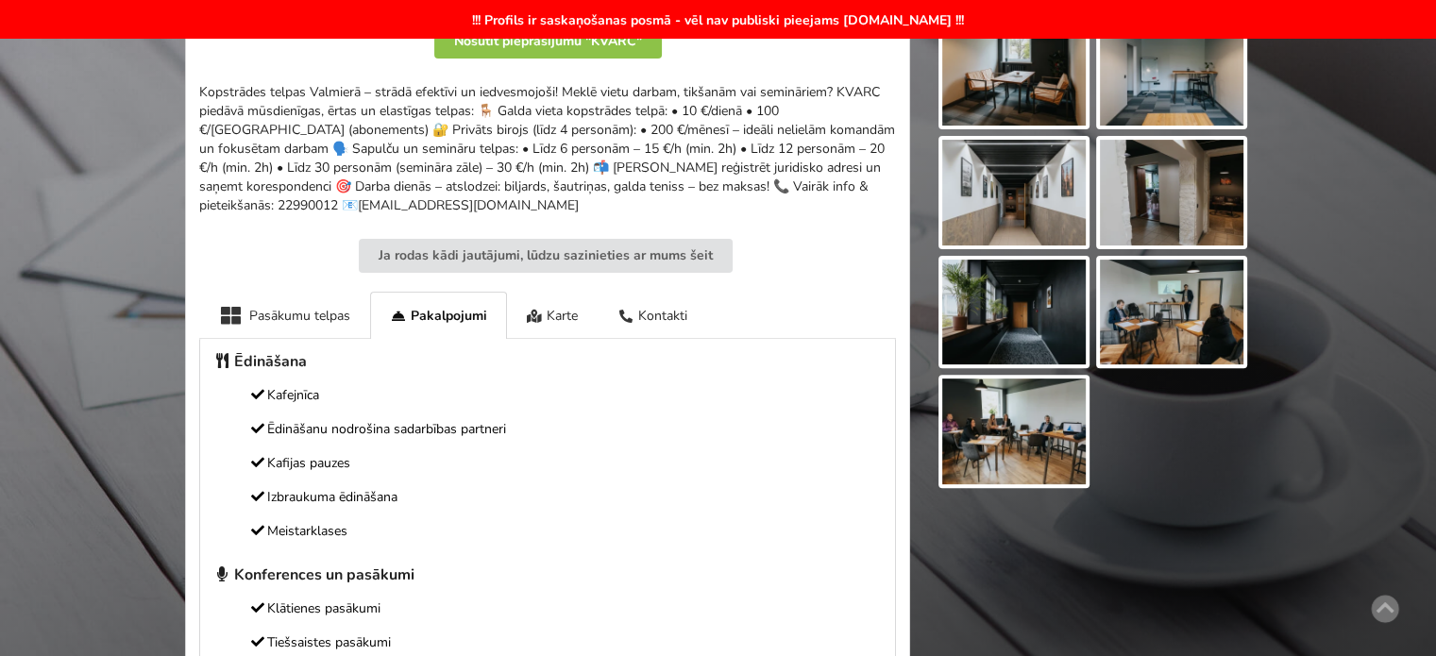
scroll to position [472, 0]
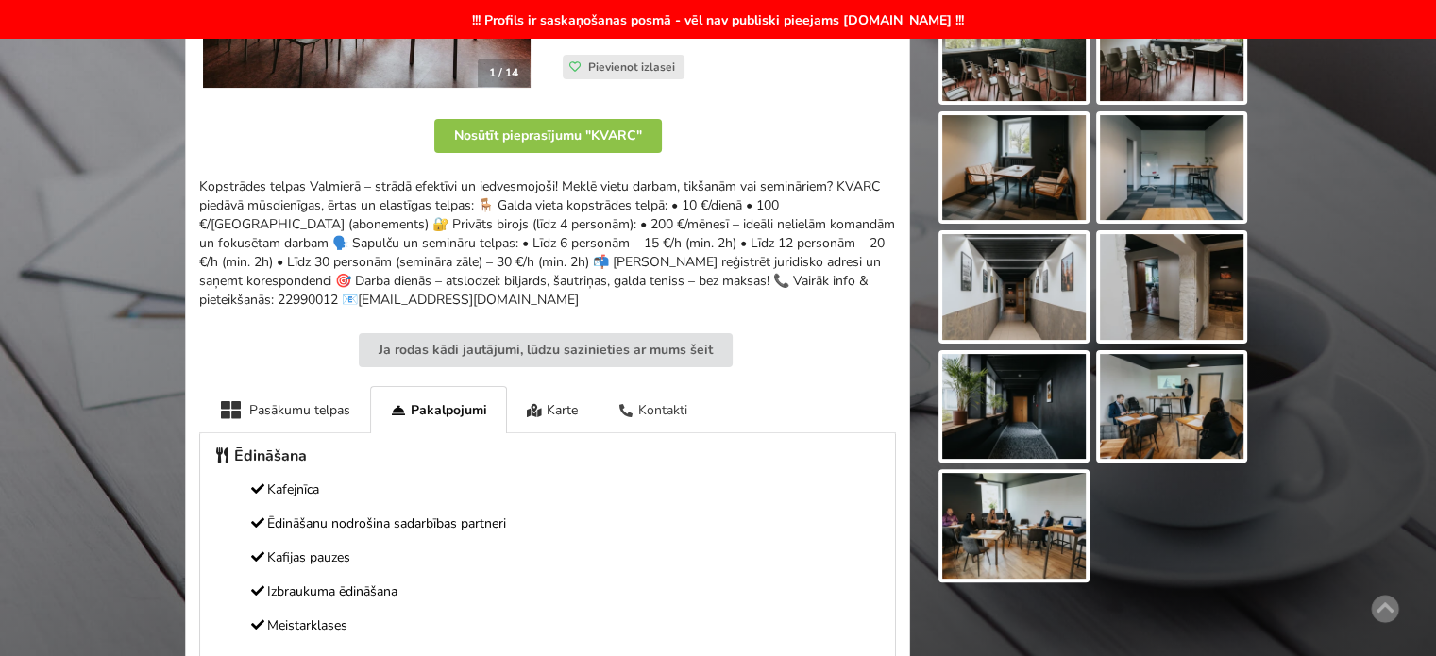
click at [645, 403] on div "Kontakti" at bounding box center [653, 409] width 110 height 46
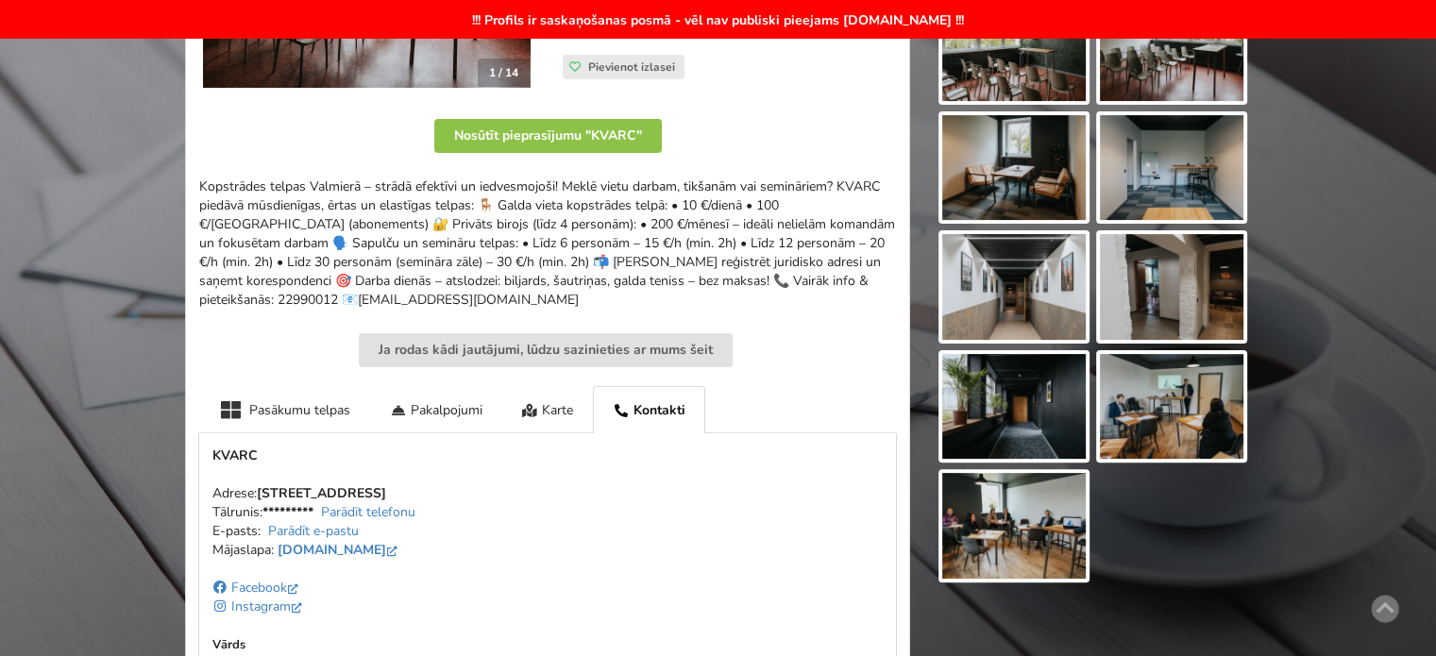
scroll to position [0, 0]
click at [298, 407] on div "Pasākumu telpas" at bounding box center [284, 409] width 171 height 46
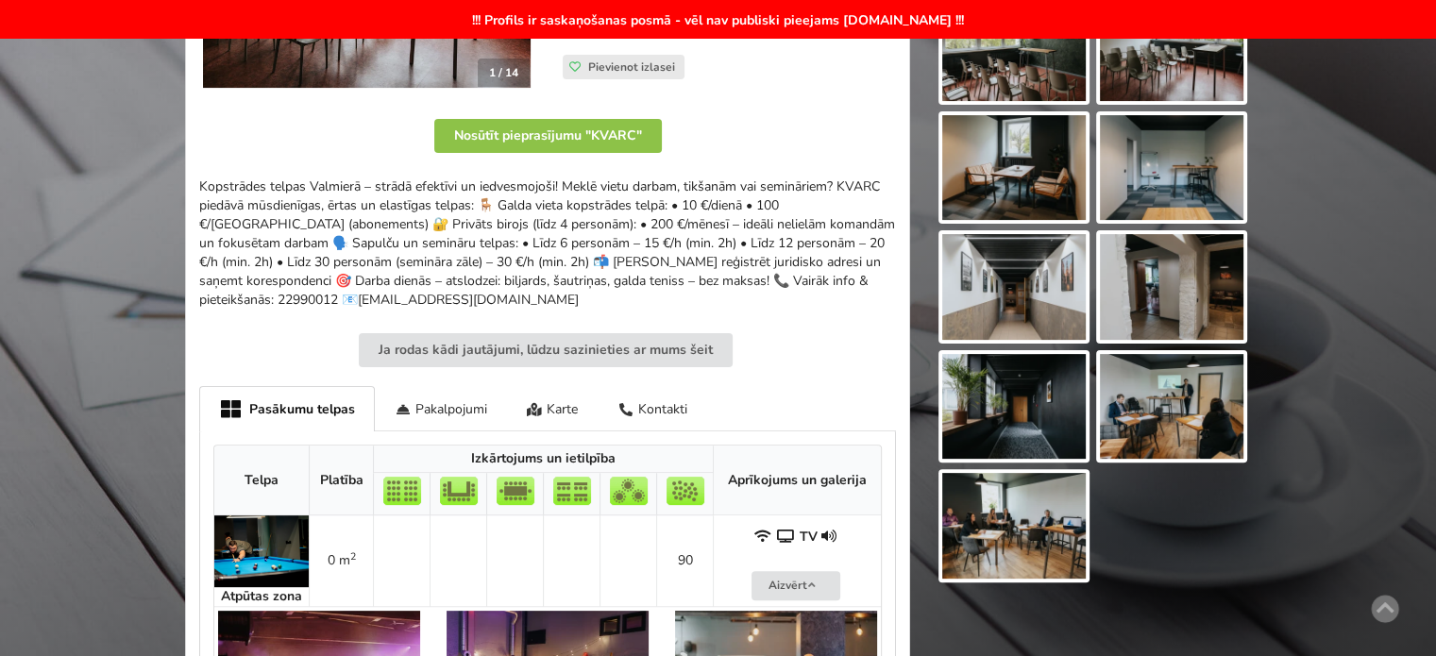
scroll to position [850, 0]
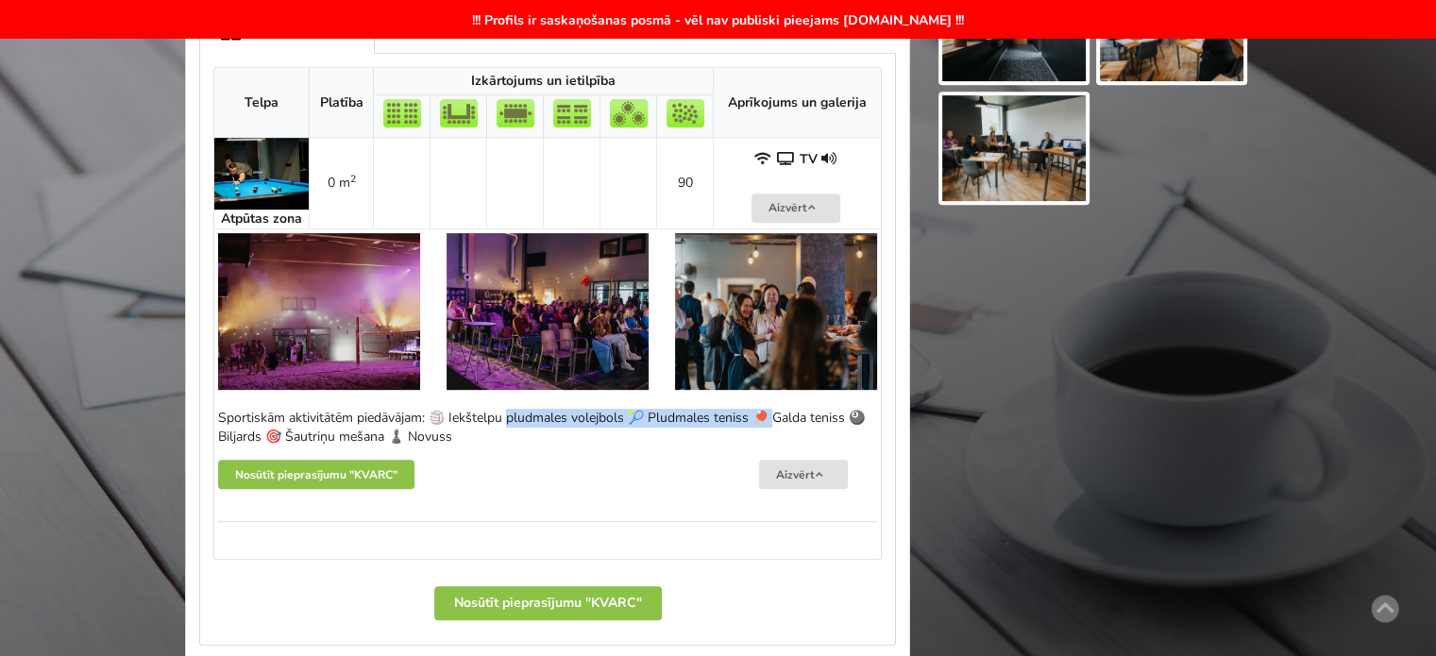
drag, startPoint x: 402, startPoint y: 408, endPoint x: 672, endPoint y: 411, distance: 270.1
click at [666, 411] on div "Sportiskām aktivitātēm piedāvājam: 🏐 Iekštelpu pludmales volejbols 🎾 Pludmales …" at bounding box center [547, 428] width 659 height 38
click at [672, 411] on div "Sportiskām aktivitātēm piedāvājam: 🏐 Iekštelpu pludmales volejbols 🎾 Pludmales …" at bounding box center [547, 428] width 659 height 38
drag, startPoint x: 548, startPoint y: 410, endPoint x: 708, endPoint y: 416, distance: 160.6
click at [707, 416] on div "Sportiskām aktivitātēm piedāvājam: 🏐 Iekštelpu pludmales volejbols 🎾 Pludmales …" at bounding box center [547, 428] width 659 height 38
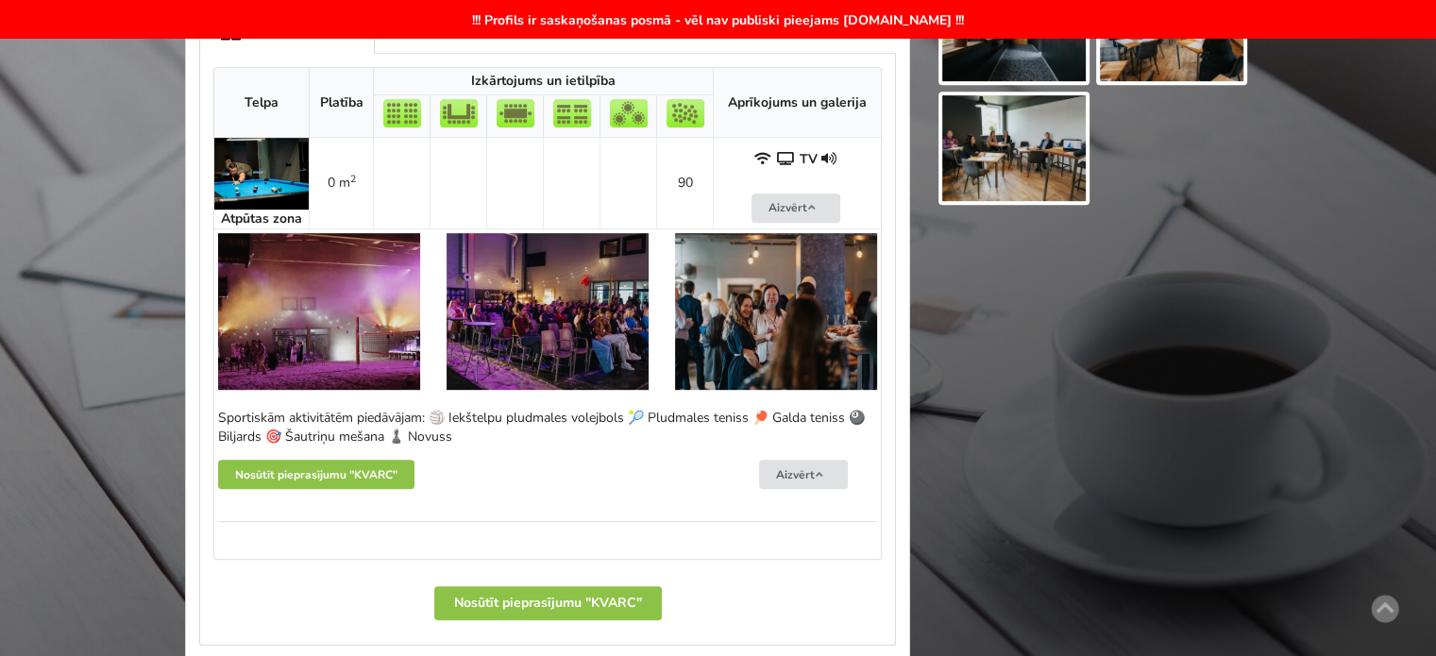
click at [735, 416] on div "Sportiskām aktivitātēm piedāvājam: 🏐 Iekštelpu pludmales volejbols 🎾 Pludmales …" at bounding box center [547, 428] width 659 height 38
drag, startPoint x: 808, startPoint y: 413, endPoint x: 549, endPoint y: 412, distance: 259.7
click at [550, 413] on div "Sportiskām aktivitātēm piedāvājam: 🏐 Iekštelpu pludmales volejbols 🎾 Pludmales …" at bounding box center [547, 428] width 659 height 38
click at [548, 412] on div "Sportiskām aktivitātēm piedāvājam: 🏐 Iekštelpu pludmales volejbols 🎾 Pludmales …" at bounding box center [547, 428] width 659 height 38
drag, startPoint x: 349, startPoint y: 408, endPoint x: 479, endPoint y: 429, distance: 131.0
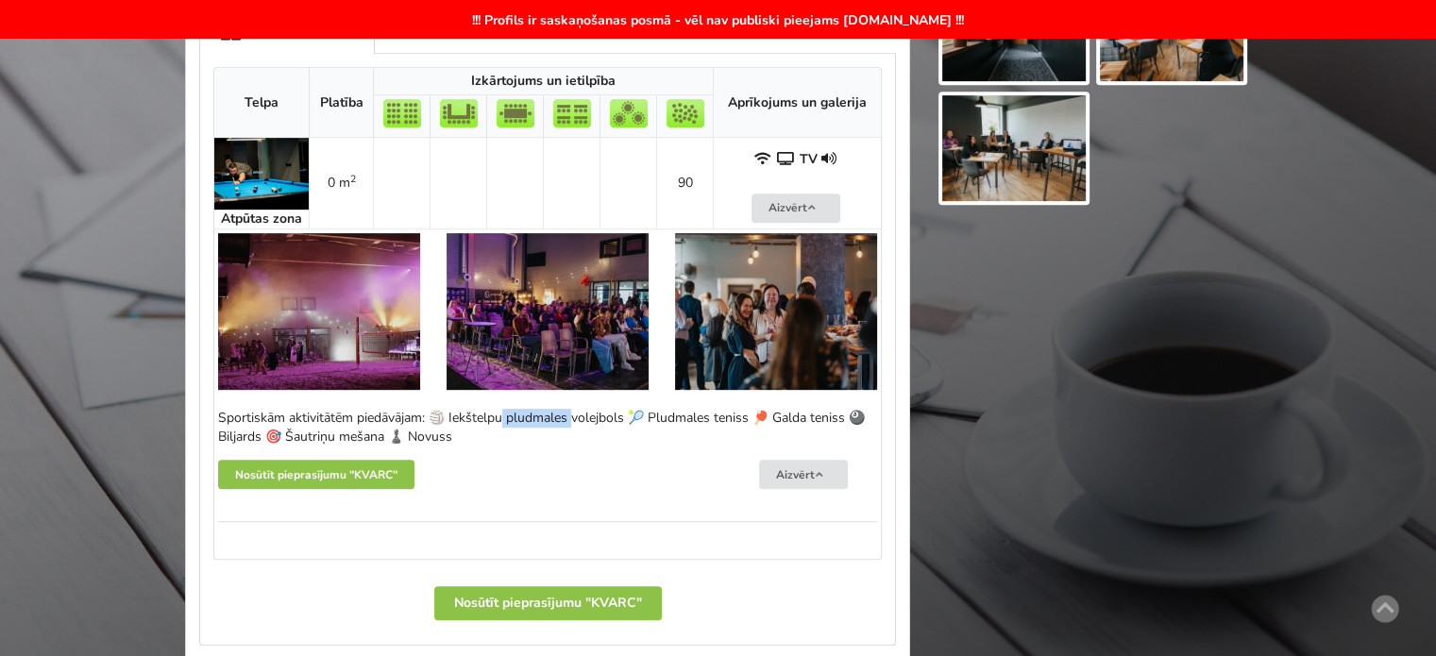
click at [476, 429] on div "Sportiskām aktivitātēm piedāvājam: 🏐 Iekštelpu pludmales volejbols 🎾 Pludmales …" at bounding box center [547, 428] width 659 height 38
click at [479, 429] on div "Sportiskām aktivitātēm piedāvājam: 🏐 Iekštelpu pludmales volejbols 🎾 Pludmales …" at bounding box center [547, 428] width 659 height 38
click at [605, 325] on img at bounding box center [548, 311] width 202 height 157
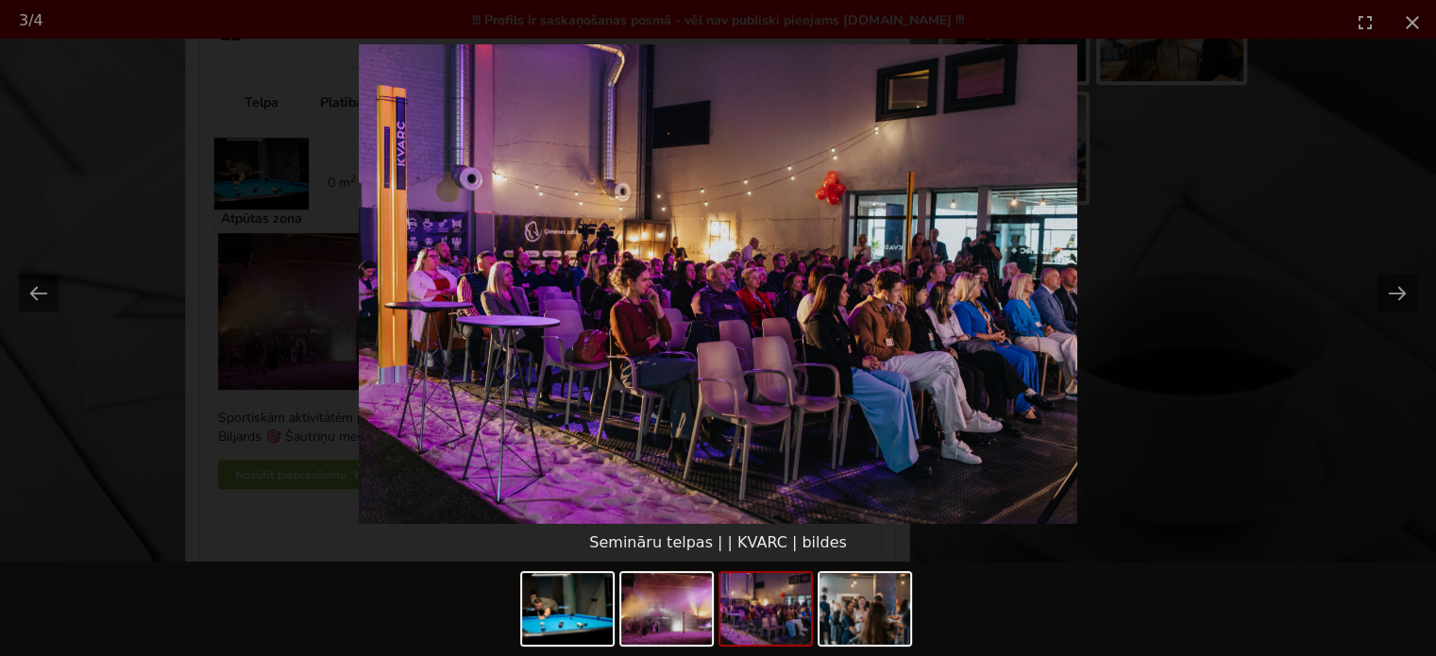
scroll to position [0, 0]
click at [1235, 465] on picture at bounding box center [718, 284] width 1436 height 480
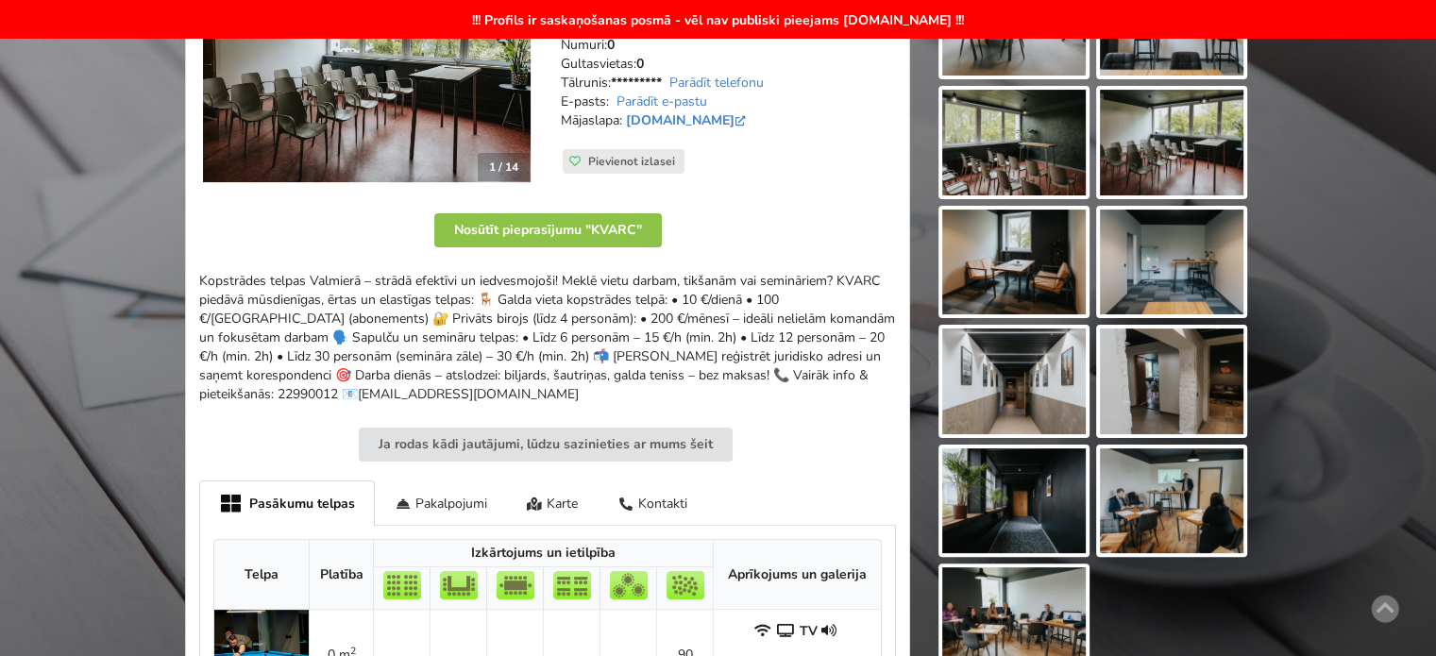
scroll to position [189, 0]
